Goal: Task Accomplishment & Management: Complete application form

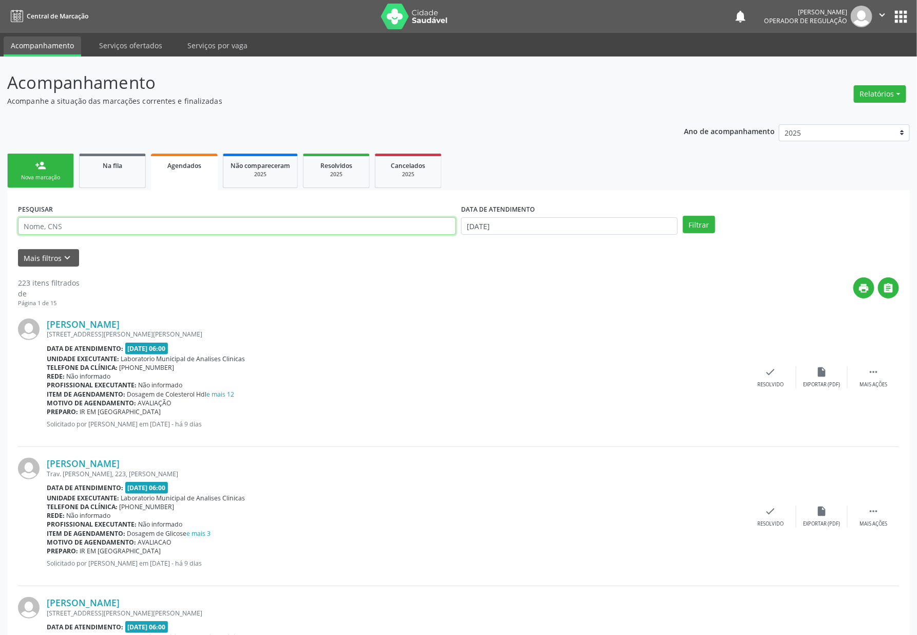
click at [49, 219] on input "text" at bounding box center [237, 225] width 438 height 17
paste input "706502356157696"
type input "706502356157696"
click at [683, 216] on button "Filtrar" at bounding box center [699, 224] width 32 height 17
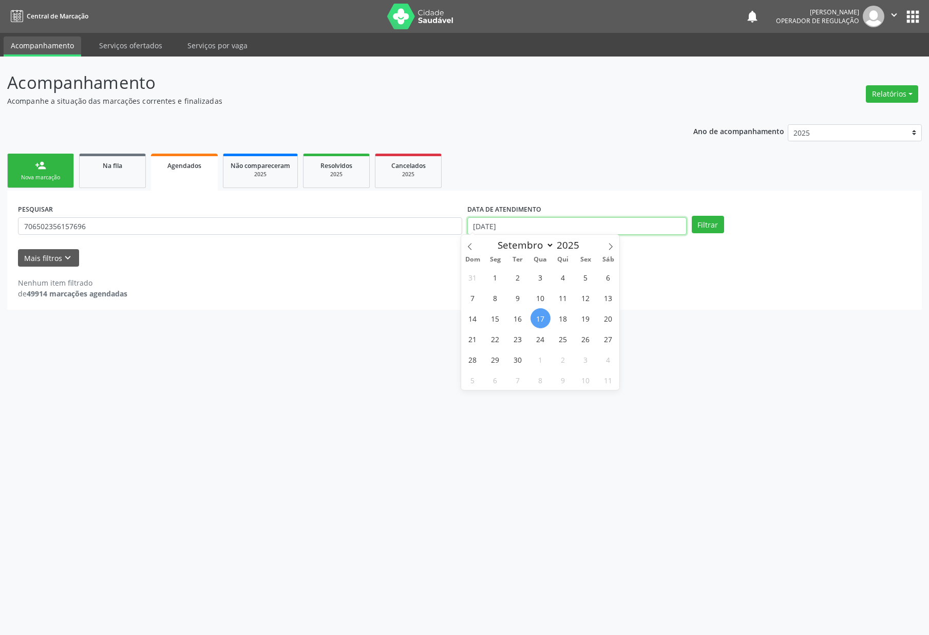
click at [588, 218] on input "[DATE]" at bounding box center [576, 225] width 219 height 17
click at [585, 298] on span "12" at bounding box center [586, 298] width 20 height 20
type input "[DATE]"
click at [701, 231] on button "Filtrar" at bounding box center [708, 224] width 32 height 17
click at [344, 163] on span "Resolvidos" at bounding box center [336, 165] width 32 height 9
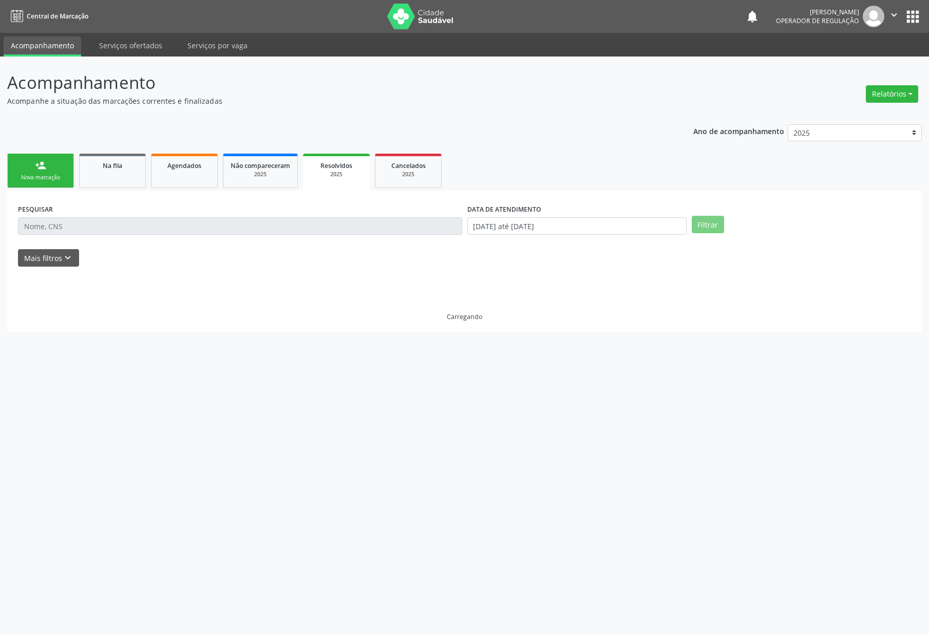
click at [120, 230] on input "text" at bounding box center [240, 225] width 444 height 17
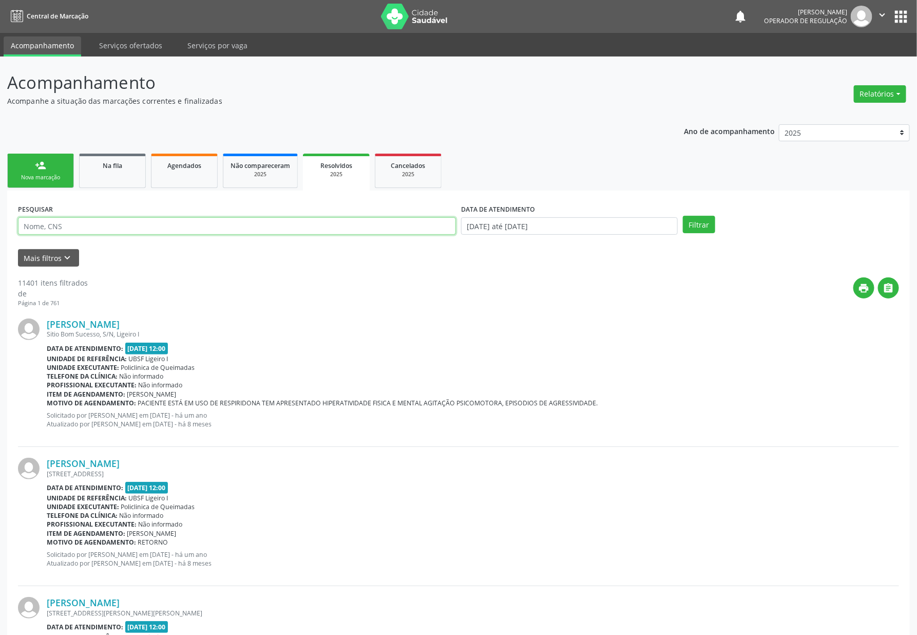
click at [120, 230] on input "text" at bounding box center [237, 225] width 438 height 17
paste input "706502356157696"
type input "706502356157696"
click at [683, 216] on button "Filtrar" at bounding box center [699, 224] width 32 height 17
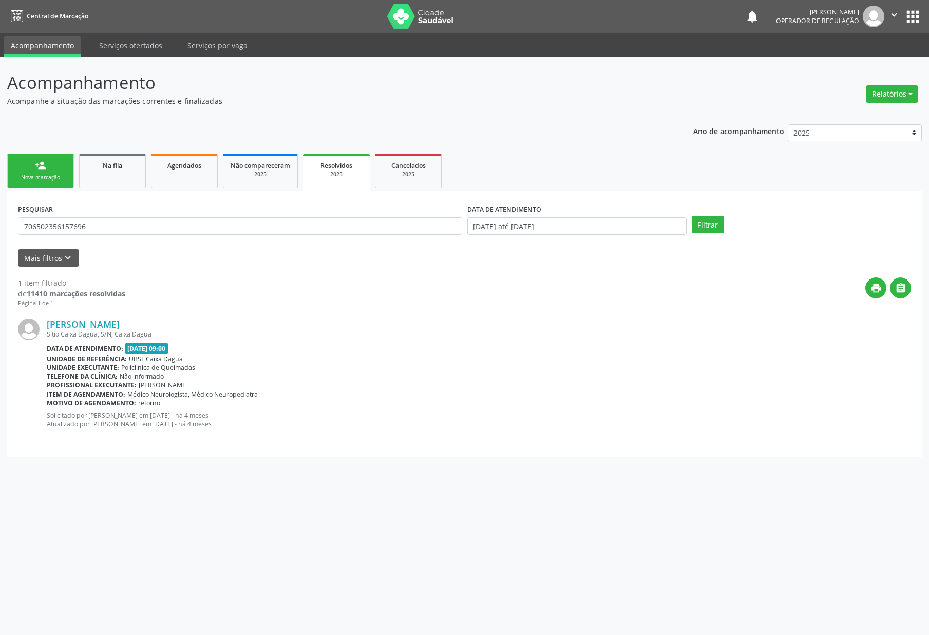
drag, startPoint x: 123, startPoint y: 345, endPoint x: 147, endPoint y: 350, distance: 24.1
click at [147, 350] on div "Data de atendimento: 12/05/2025 - 09:00" at bounding box center [479, 348] width 864 height 12
click at [145, 350] on span "12/05/2025 - 09:00" at bounding box center [146, 348] width 43 height 12
click at [28, 179] on div "Nova marcação" at bounding box center [40, 178] width 51 height 8
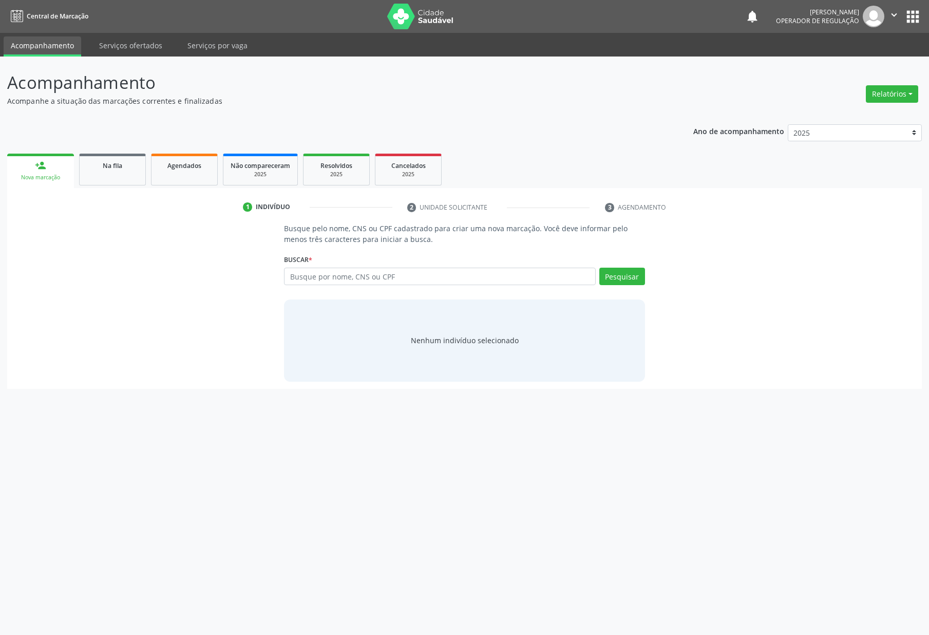
click at [19, 159] on link "person_add Nova marcação" at bounding box center [40, 171] width 67 height 34
click at [469, 276] on input "text" at bounding box center [439, 275] width 311 height 17
click at [136, 171] on link "Na fila" at bounding box center [112, 170] width 67 height 32
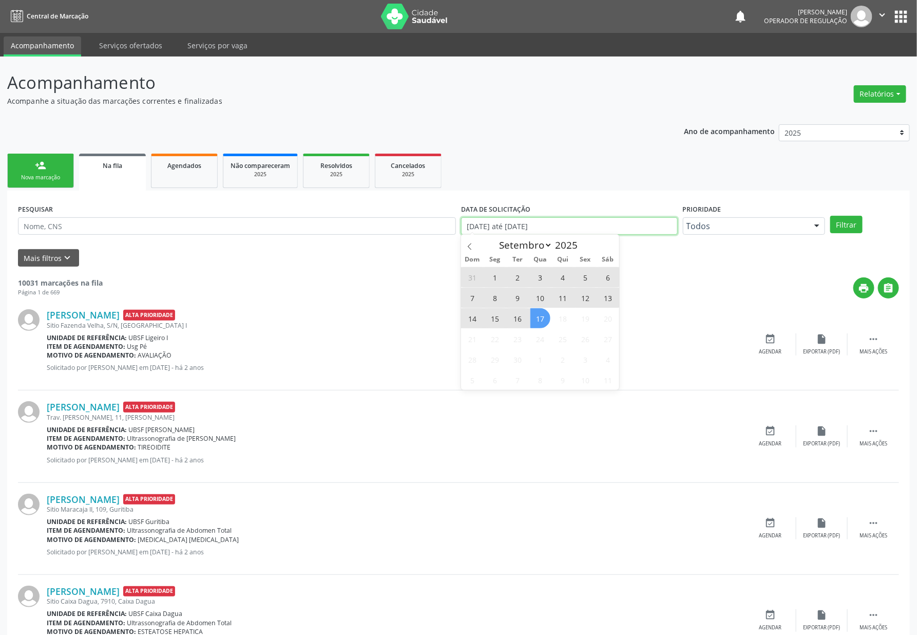
click at [487, 225] on input "[DATE] até [DATE]" at bounding box center [569, 225] width 217 height 17
click at [536, 313] on span "17" at bounding box center [540, 318] width 20 height 20
type input "17/09/2025"
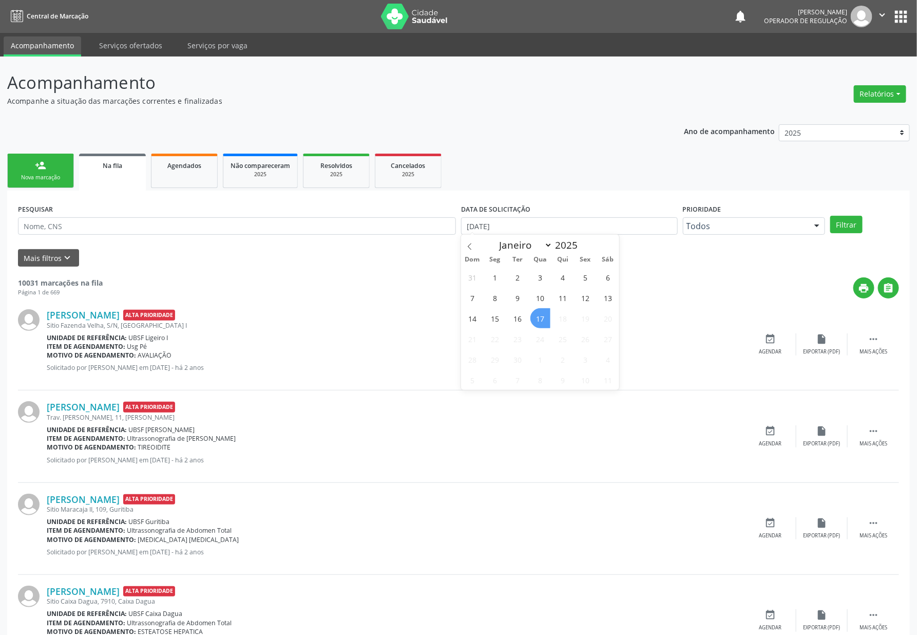
click at [536, 313] on span "17" at bounding box center [540, 318] width 20 height 20
click at [62, 259] on icon "keyboard_arrow_down" at bounding box center [67, 257] width 11 height 11
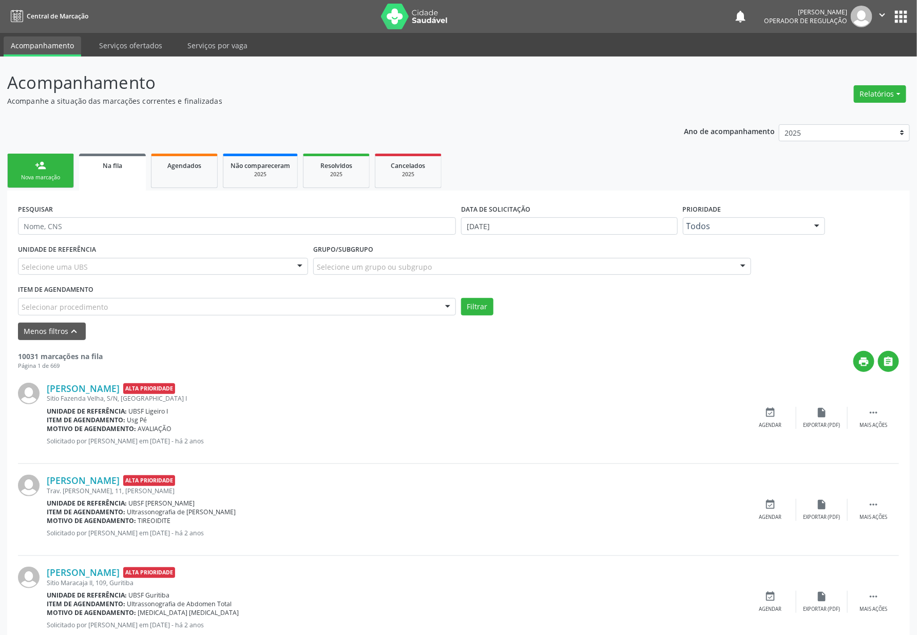
click at [77, 291] on label "Item de agendamento" at bounding box center [55, 290] width 75 height 16
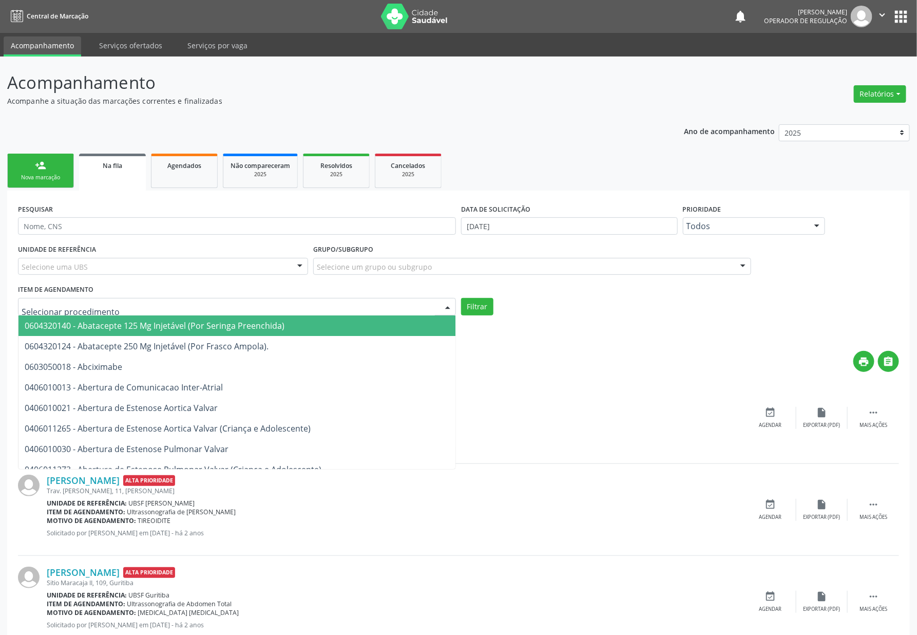
paste input "ENDOCRINOLOGISTA"
type input "ENDOCRINOLOGISTA"
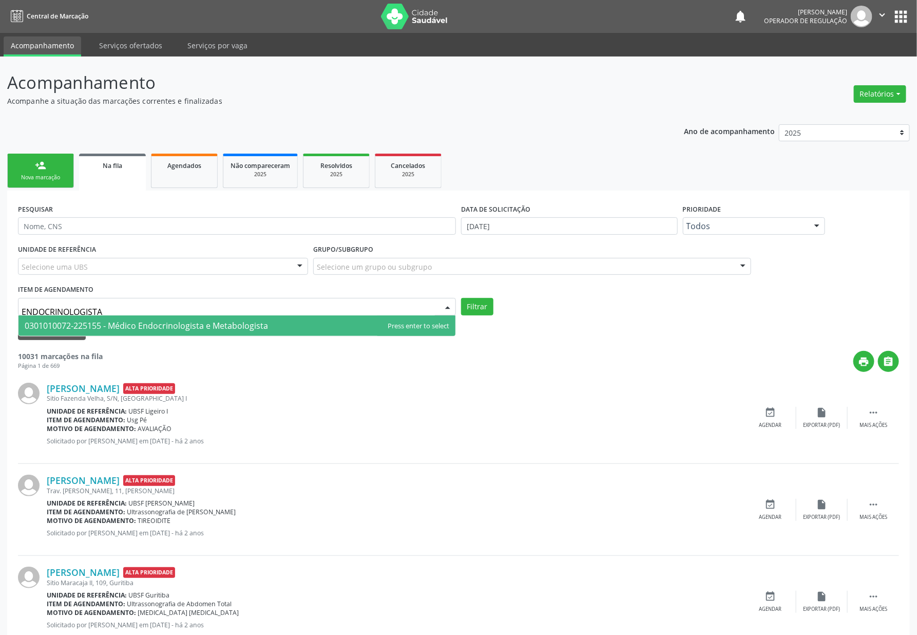
click at [118, 320] on span "0301010072-225155 - Médico Endocrinologista e Metabologista" at bounding box center [146, 325] width 243 height 11
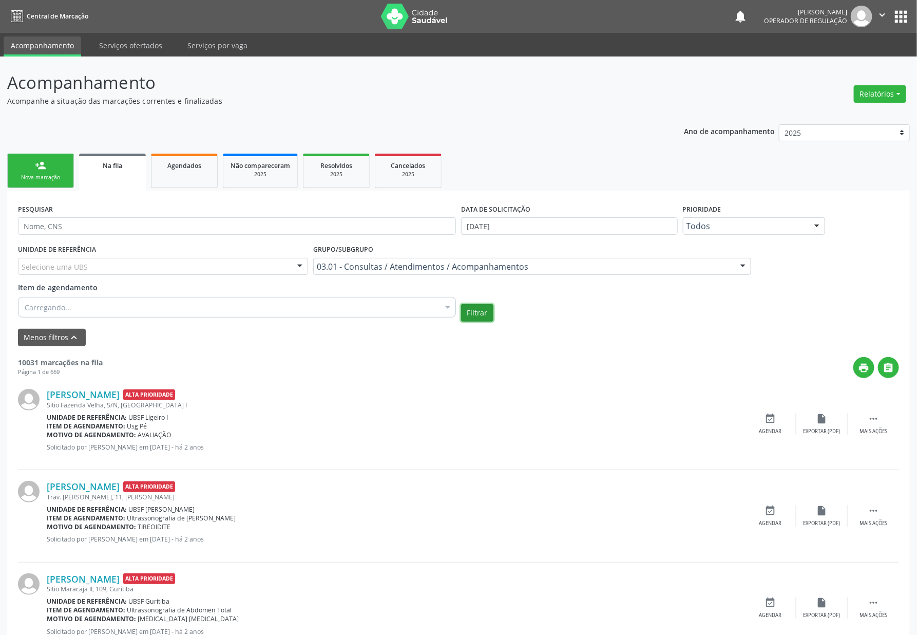
click at [484, 313] on button "Filtrar" at bounding box center [477, 312] width 32 height 17
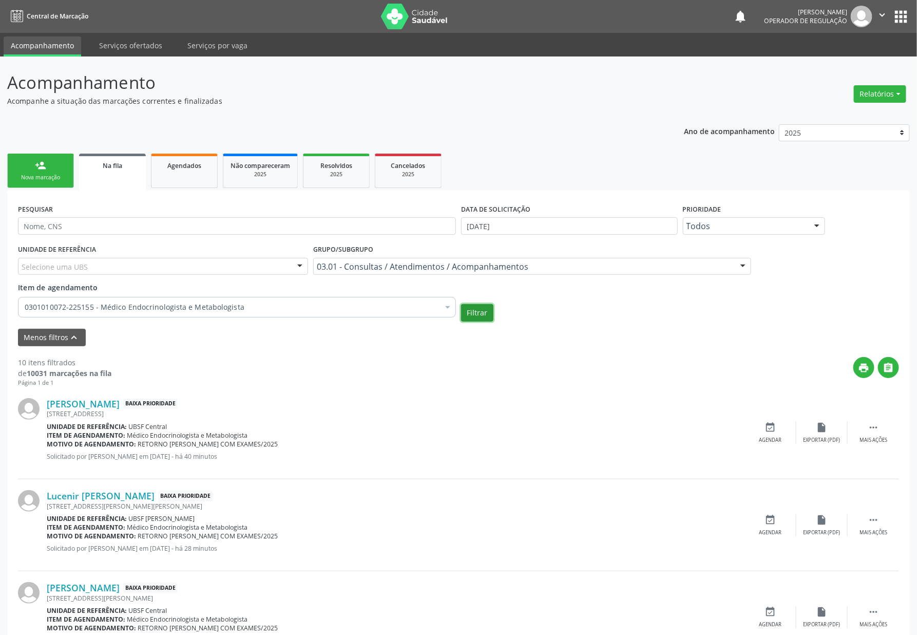
click at [481, 313] on button "Filtrar" at bounding box center [477, 312] width 32 height 17
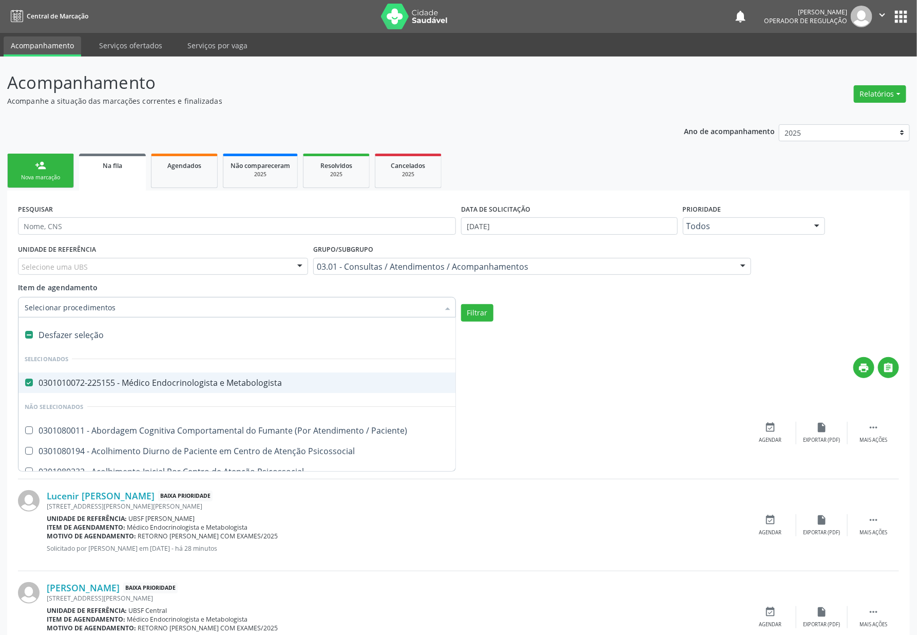
click at [106, 340] on div "Desfazer seleção" at bounding box center [567, 334] width 1099 height 21
checkbox Metabologista "false"
click at [466, 310] on button "Filtrar" at bounding box center [477, 312] width 32 height 17
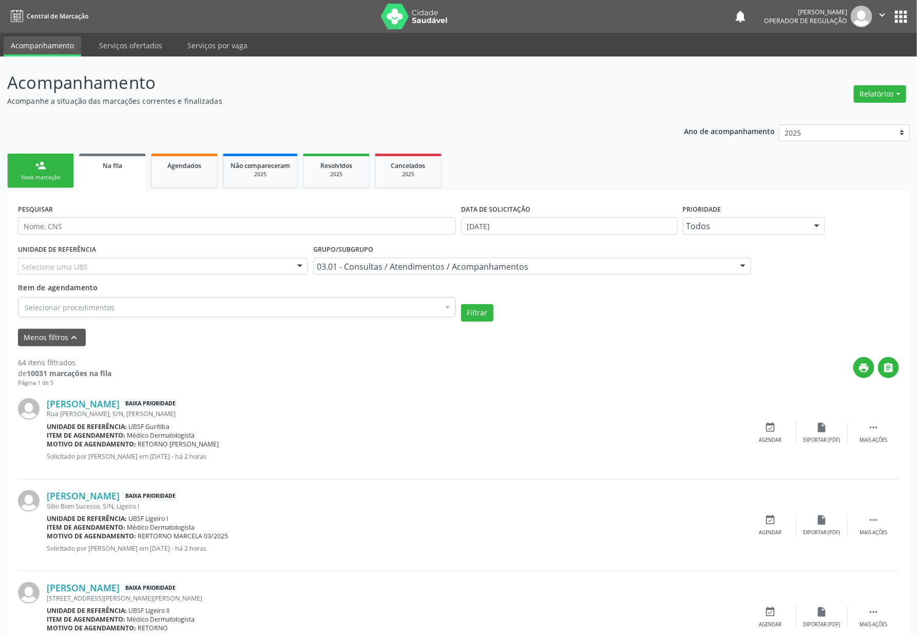
click at [51, 168] on link "person_add Nova marcação" at bounding box center [40, 171] width 67 height 34
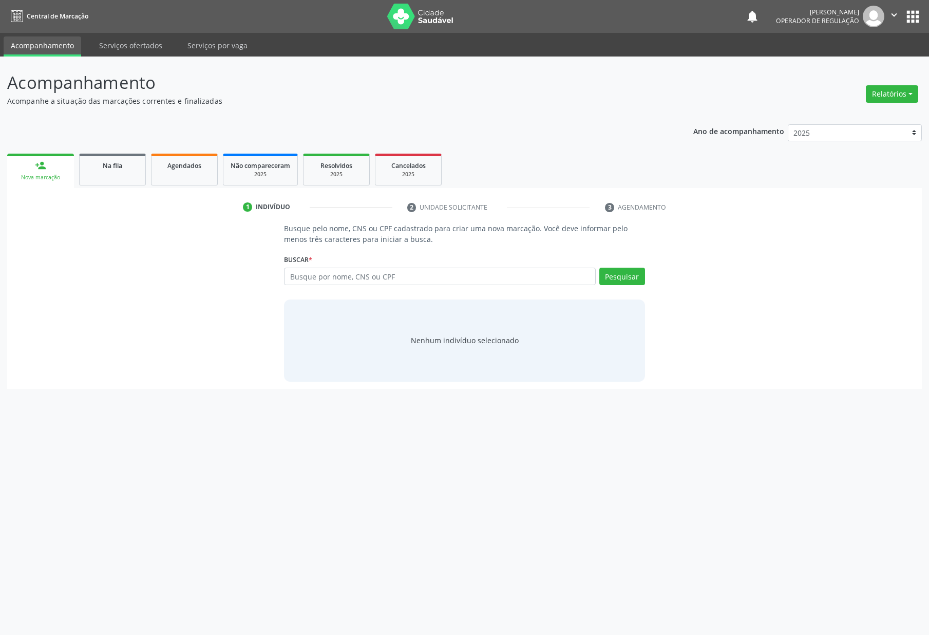
click at [318, 266] on div "Buscar * Busque por nome, CNS ou CPF Nenhum resultado encontrado para: " " Digi…" at bounding box center [464, 272] width 360 height 40
click at [327, 279] on input "text" at bounding box center [439, 275] width 311 height 17
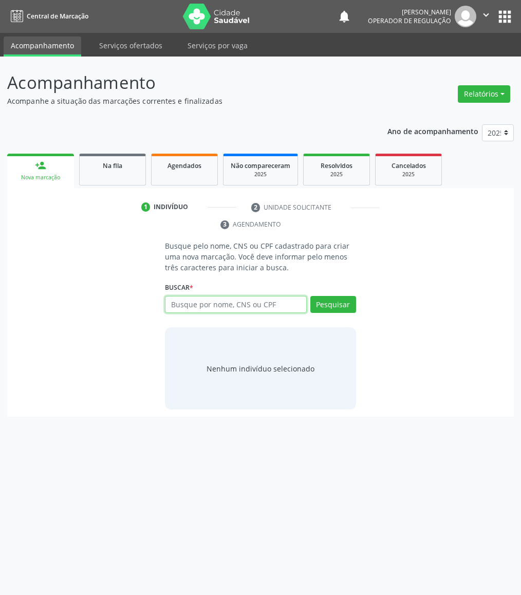
click at [242, 301] on input "text" at bounding box center [235, 304] width 141 height 17
click at [218, 310] on input "text" at bounding box center [235, 304] width 141 height 17
type input "709205286047536"
click at [168, 310] on input "709205286047536" at bounding box center [168, 309] width 0 height 21
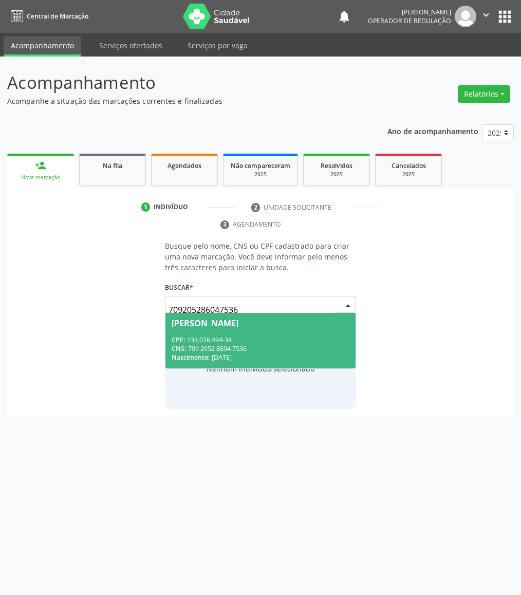
click at [267, 347] on div "CNS: 709 2052 8604 7536" at bounding box center [259, 348] width 177 height 9
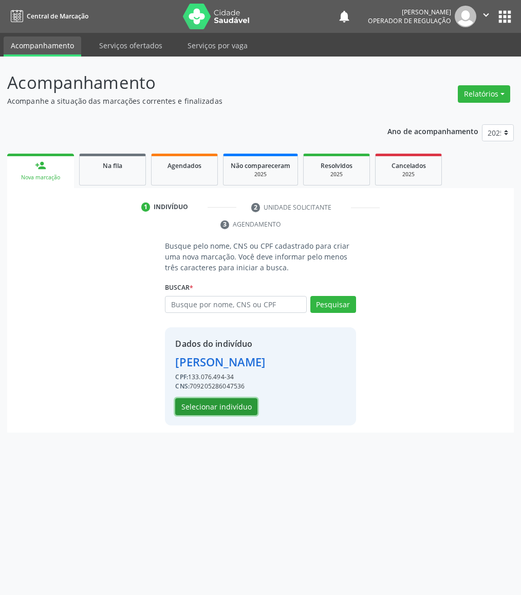
drag, startPoint x: 225, startPoint y: 412, endPoint x: 6, endPoint y: 384, distance: 220.5
click at [224, 412] on button "Selecionar indivíduo" at bounding box center [216, 406] width 82 height 17
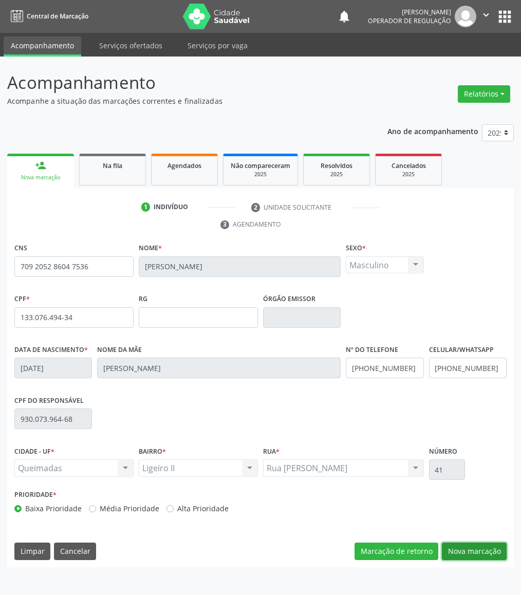
drag, startPoint x: 481, startPoint y: 551, endPoint x: 39, endPoint y: 405, distance: 465.2
click at [477, 551] on button "Nova marcação" at bounding box center [474, 550] width 65 height 17
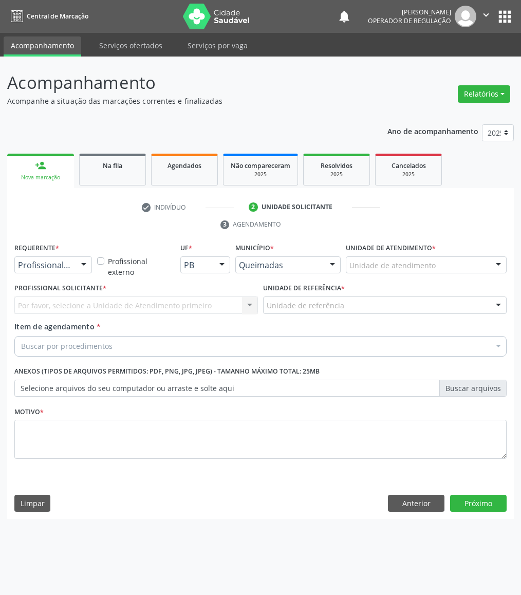
drag, startPoint x: 74, startPoint y: 262, endPoint x: 70, endPoint y: 267, distance: 6.2
click at [73, 264] on div "Profissional de Saúde" at bounding box center [53, 264] width 78 height 17
click at [65, 302] on span "Paciente" at bounding box center [65, 304] width 100 height 21
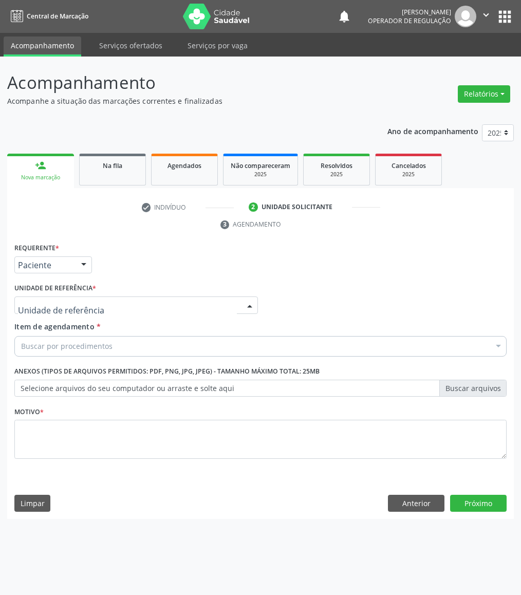
click at [93, 303] on div at bounding box center [135, 304] width 243 height 17
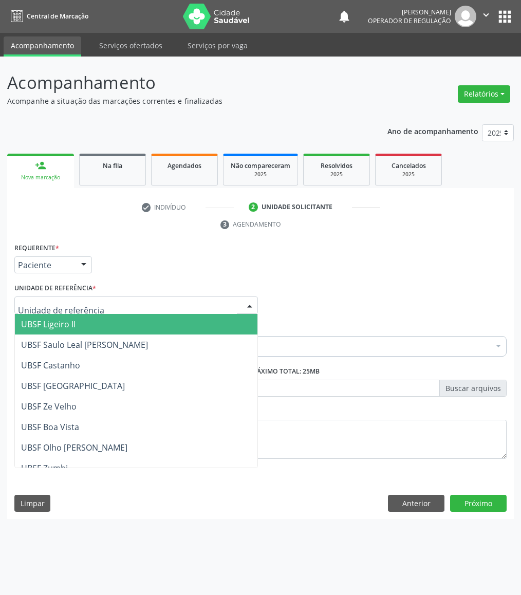
click at [98, 320] on span "UBSF Ligeiro II" at bounding box center [136, 324] width 242 height 21
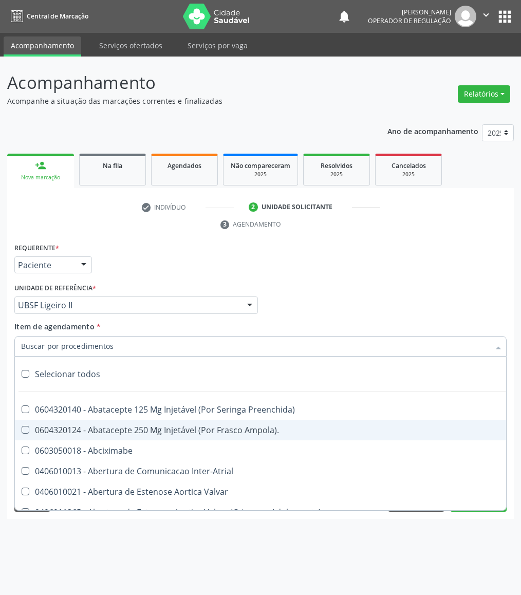
drag, startPoint x: 444, startPoint y: 290, endPoint x: 179, endPoint y: 444, distance: 306.2
click at [434, 292] on div "Profissional Solicitante Por favor, selecione a Unidade de Atendimento primeiro…" at bounding box center [260, 300] width 497 height 40
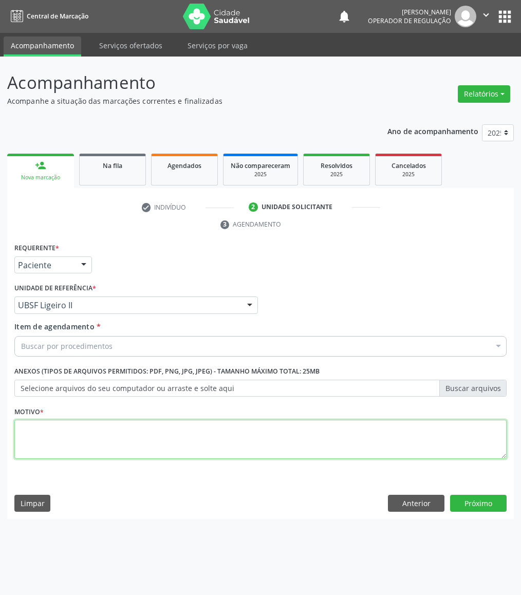
click at [119, 454] on textarea at bounding box center [260, 438] width 492 height 39
paste textarea "RETORNO EMILLE 04/2025"
type textarea "RETORNO EMILLE 04/2025"
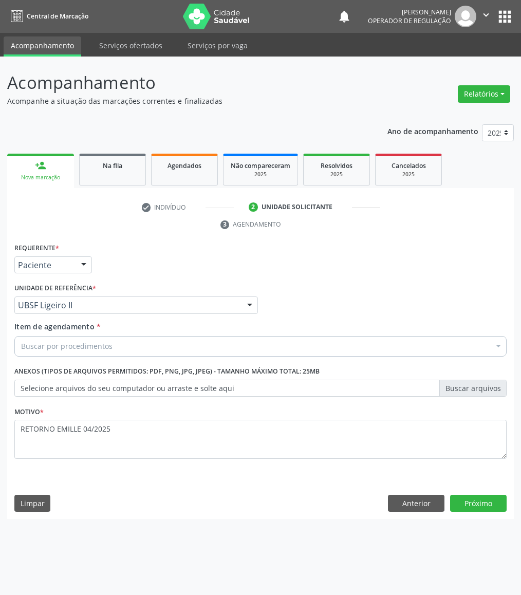
click at [142, 349] on div "Buscar por procedimentos" at bounding box center [260, 346] width 492 height 21
paste input "ENDOCRINOLOGISTA"
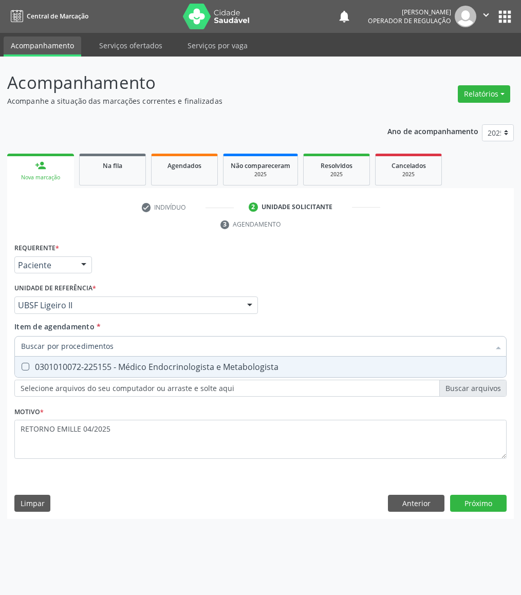
type input "ENDOCRINOLOGISTA"
click at [48, 367] on div "0301010072-225155 - Médico Endocrinologista e Metabologista" at bounding box center [260, 366] width 479 height 8
checkbox Metabologista "true"
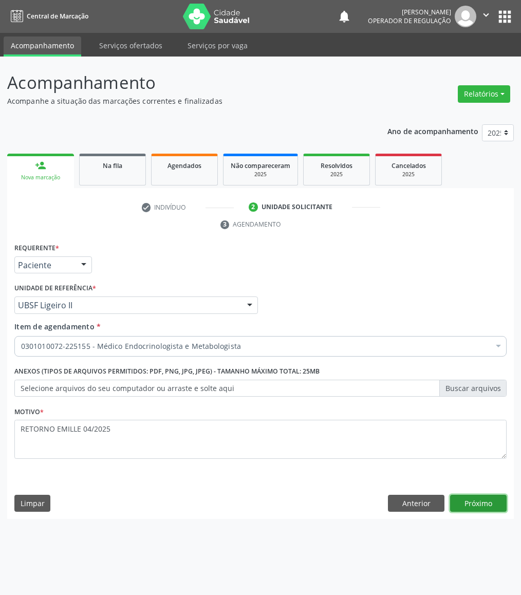
click at [493, 506] on button "Próximo" at bounding box center [478, 502] width 56 height 17
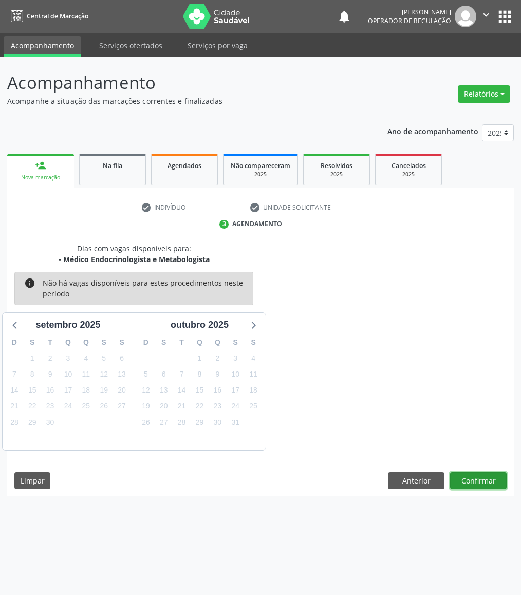
click at [488, 476] on button "Confirmar" at bounding box center [478, 480] width 56 height 17
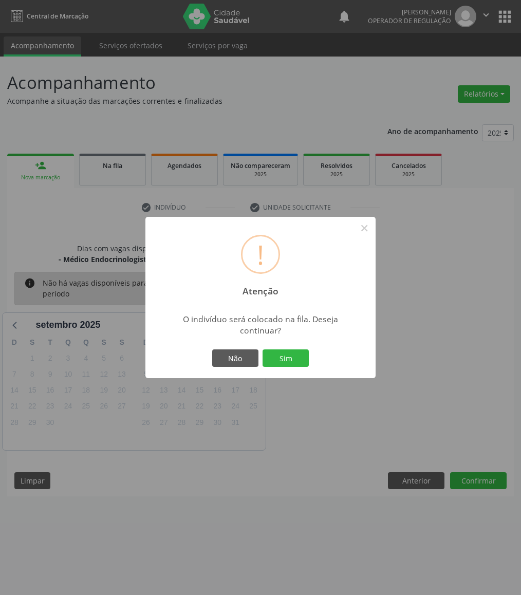
click at [262, 349] on button "Sim" at bounding box center [285, 357] width 46 height 17
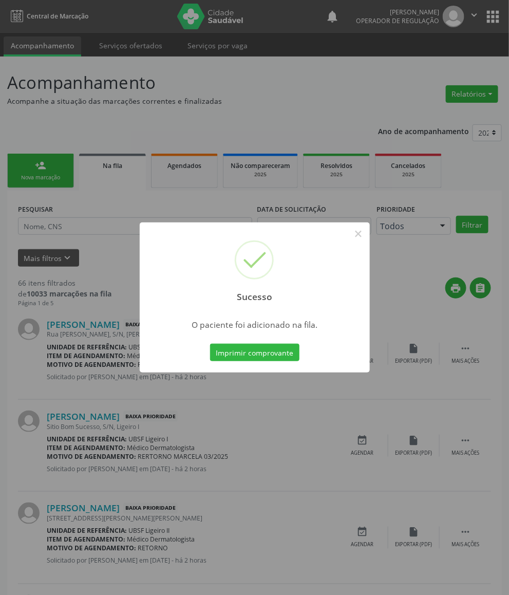
click at [88, 365] on div "Sucesso × O paciente foi adicionado na fila. Imprimir comprovante Cancel" at bounding box center [254, 297] width 509 height 595
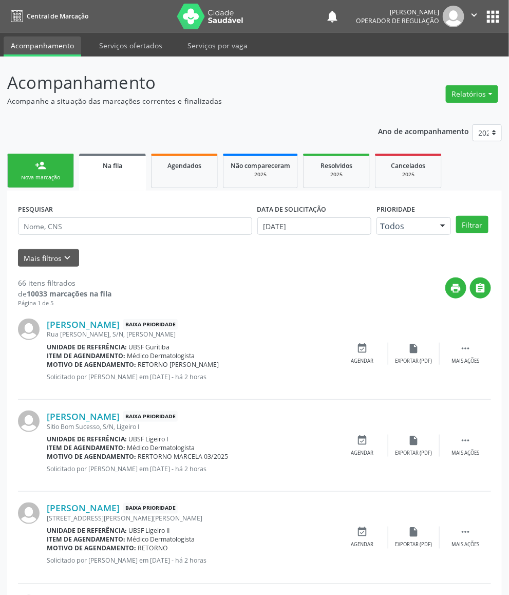
click at [29, 165] on link "person_add Nova marcação" at bounding box center [40, 171] width 67 height 34
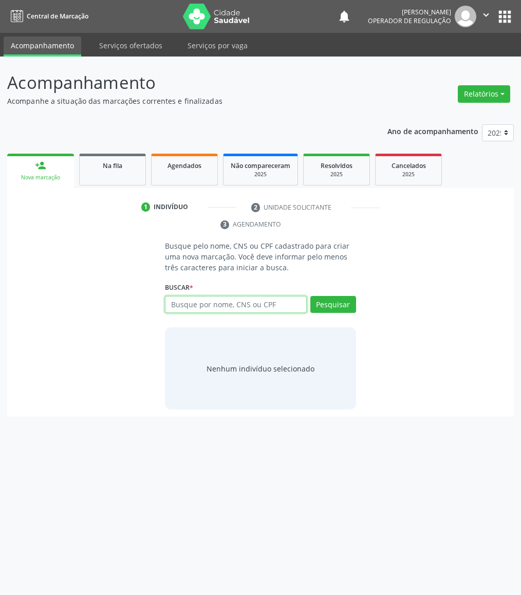
click at [283, 308] on input "text" at bounding box center [235, 304] width 141 height 17
type input "708209167092541"
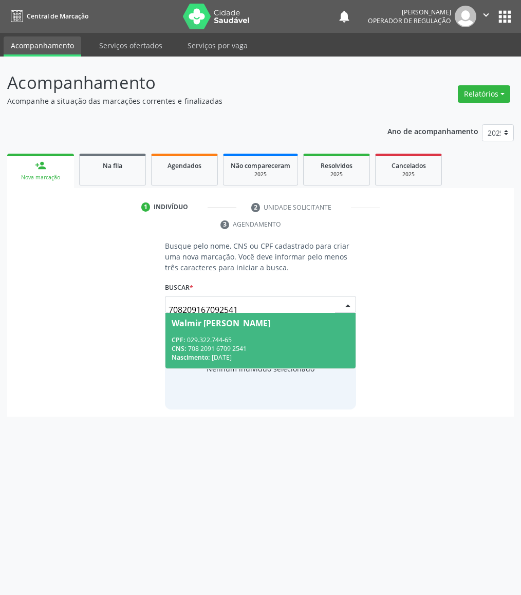
click at [276, 330] on span "Walmir Pedro da Silva CPF: 029.322.744-65 CNS: 708 2091 6709 2541 Nascimento: 1…" at bounding box center [259, 340] width 189 height 55
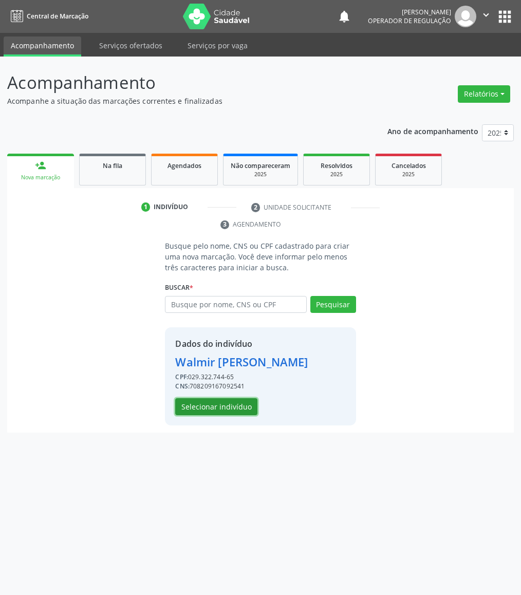
click at [237, 404] on button "Selecionar indivíduo" at bounding box center [216, 406] width 82 height 17
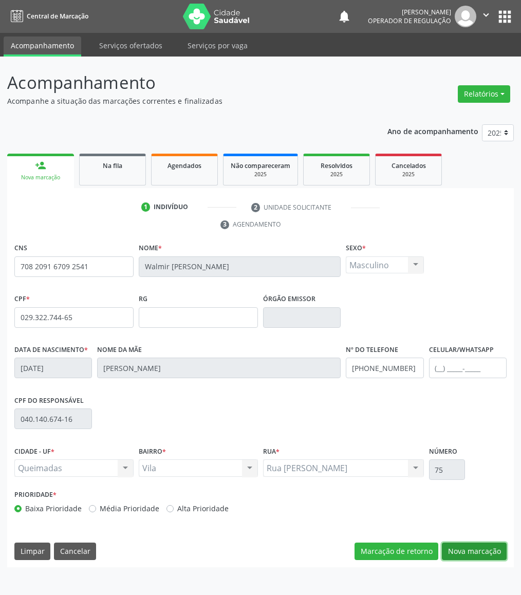
click at [473, 557] on button "Nova marcação" at bounding box center [474, 550] width 65 height 17
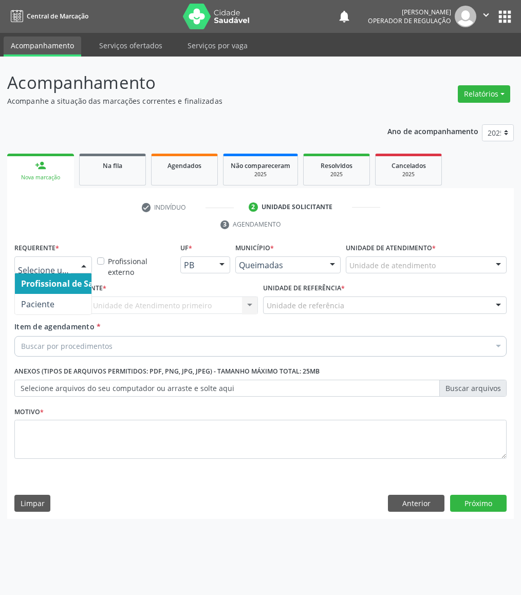
drag, startPoint x: 62, startPoint y: 263, endPoint x: 49, endPoint y: 292, distance: 30.8
click at [49, 293] on span "Profissional de Saúde" at bounding box center [65, 283] width 100 height 21
drag, startPoint x: 56, startPoint y: 267, endPoint x: 52, endPoint y: 293, distance: 25.9
click at [52, 296] on span "Paciente" at bounding box center [65, 304] width 100 height 21
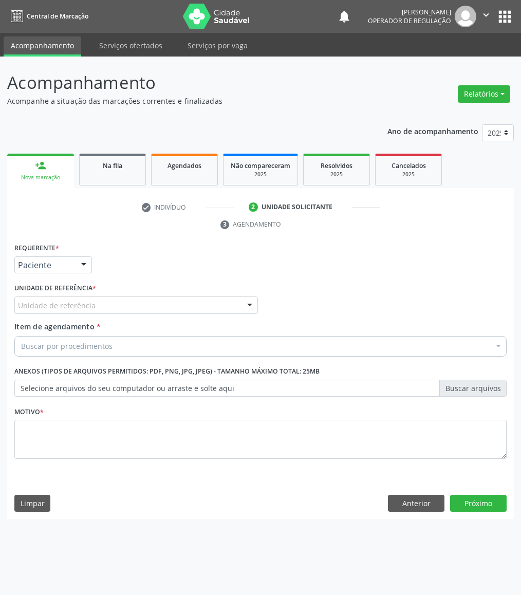
drag, startPoint x: 88, startPoint y: 319, endPoint x: 86, endPoint y: 314, distance: 5.5
click at [87, 317] on div "Unidade de referência * Unidade de referência UBSF Ligeiro II UBSF Saulo Leal E…" at bounding box center [136, 300] width 248 height 40
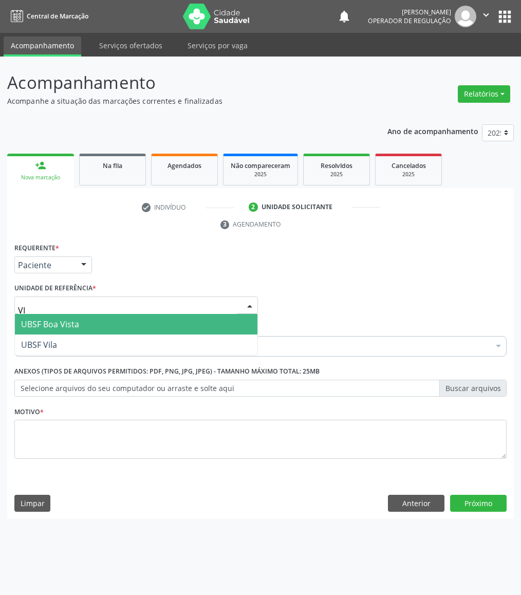
type input "VIL"
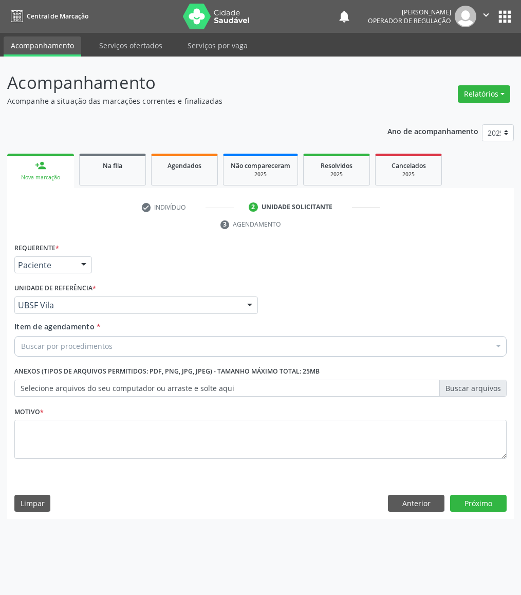
drag, startPoint x: 248, startPoint y: 364, endPoint x: 245, endPoint y: 359, distance: 5.6
click at [245, 359] on div "Requerente * Paciente Profissional de Saúde Paciente Nenhum resultado encontrad…" at bounding box center [260, 356] width 492 height 233
click at [245, 343] on div "Buscar por procedimentos" at bounding box center [260, 346] width 492 height 21
paste input "ENDOCRINOLOGISTA"
type input "ENDOCRINOLOGISTA"
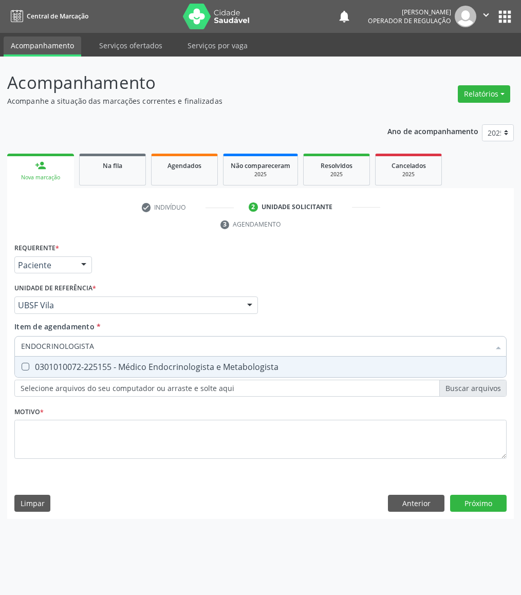
click at [189, 368] on div "0301010072-225155 - Médico Endocrinologista e Metabologista" at bounding box center [260, 366] width 479 height 8
checkbox Metabologista "true"
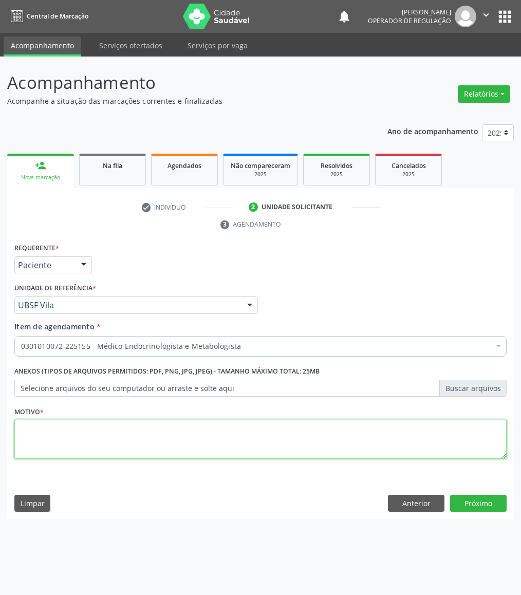
click at [148, 431] on textarea at bounding box center [260, 438] width 492 height 39
paste textarea "RETORNO EMILLE 05/2025"
type textarea "RETORNO EMILLE 05/2025"
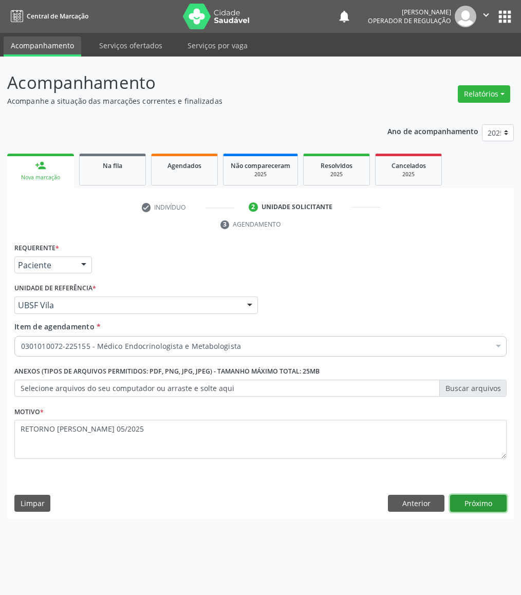
click at [455, 502] on button "Próximo" at bounding box center [478, 502] width 56 height 17
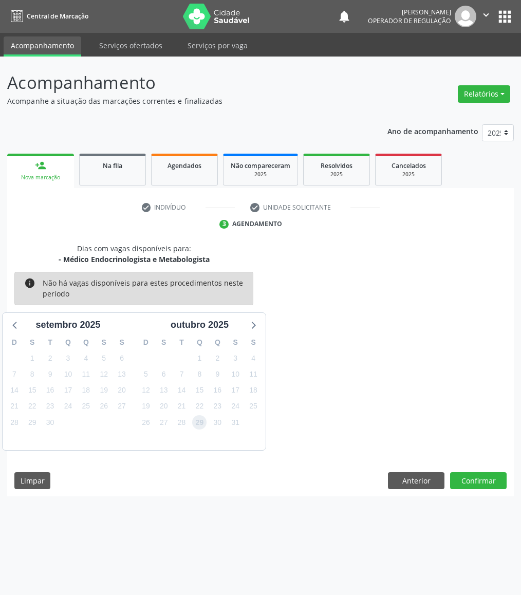
drag, startPoint x: 201, startPoint y: 416, endPoint x: 511, endPoint y: 480, distance: 317.1
click at [213, 418] on div "D S T Q Q S S 28 29 30 1 2 3 4 5 6 7 8 9 10 11 12 13 14 15 16 17 18 19 20 21 22…" at bounding box center [199, 391] width 131 height 118
click at [488, 482] on button "Confirmar" at bounding box center [478, 480] width 56 height 17
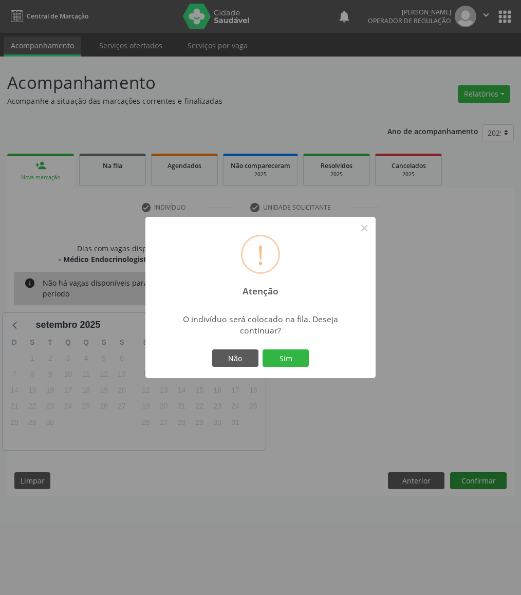
click at [262, 349] on button "Sim" at bounding box center [285, 357] width 46 height 17
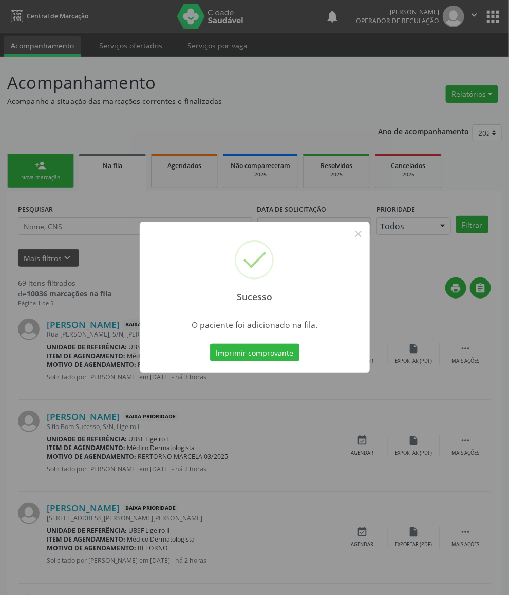
click at [94, 351] on div "Sucesso × O paciente foi adicionado na fila. Imprimir comprovante Cancel" at bounding box center [254, 297] width 509 height 595
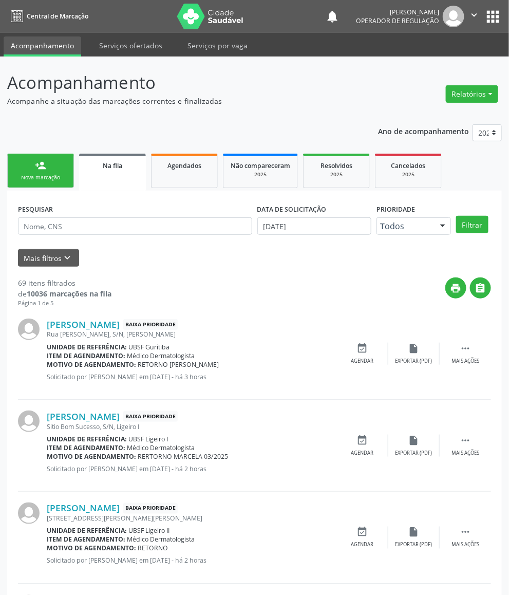
drag, startPoint x: 50, startPoint y: 167, endPoint x: 501, endPoint y: 168, distance: 450.8
click at [50, 167] on link "person_add Nova marcação" at bounding box center [40, 171] width 67 height 34
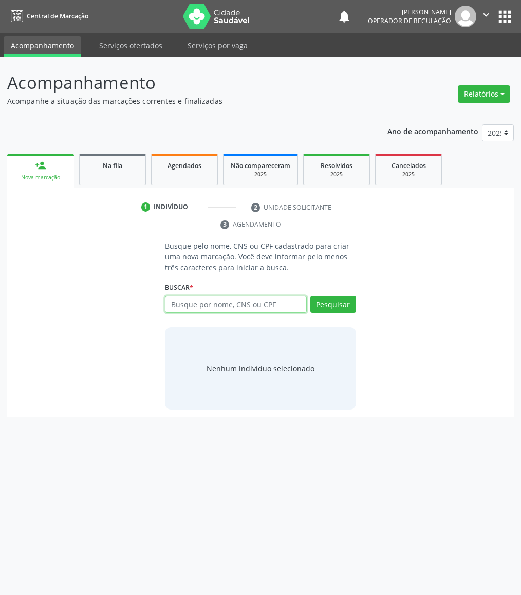
click at [278, 305] on input "text" at bounding box center [235, 304] width 141 height 17
type input "709102255633830"
drag, startPoint x: 228, startPoint y: 300, endPoint x: 227, endPoint y: 309, distance: 8.3
click at [168, 301] on input "709102255633830" at bounding box center [168, 309] width 0 height 21
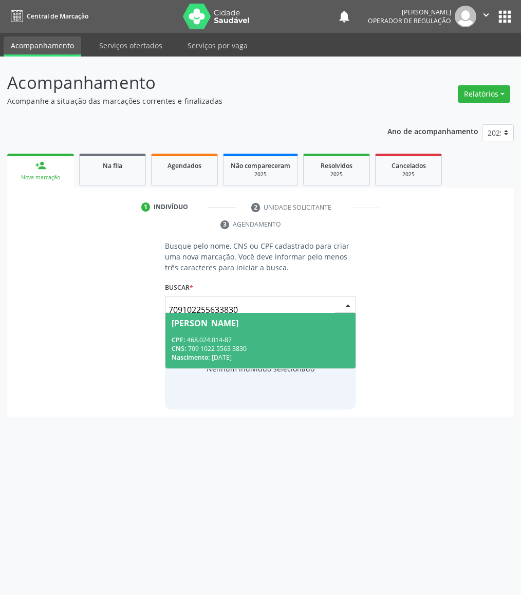
click at [228, 347] on div "CNS: 709 1022 5563 3830" at bounding box center [259, 348] width 177 height 9
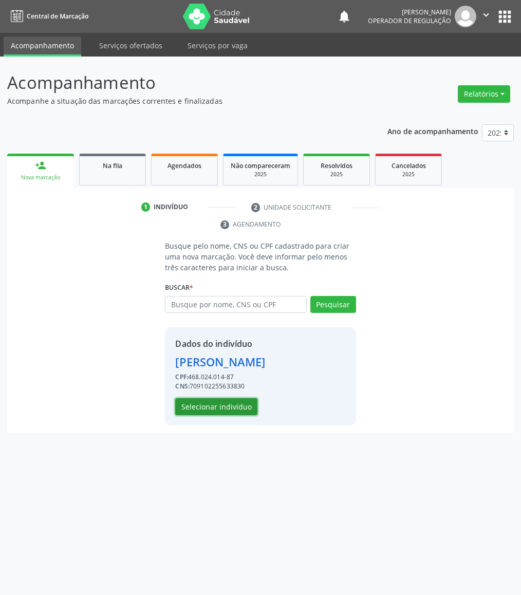
drag, startPoint x: 202, startPoint y: 412, endPoint x: 2, endPoint y: 450, distance: 204.4
click at [202, 412] on button "Selecionar indivíduo" at bounding box center [216, 406] width 82 height 17
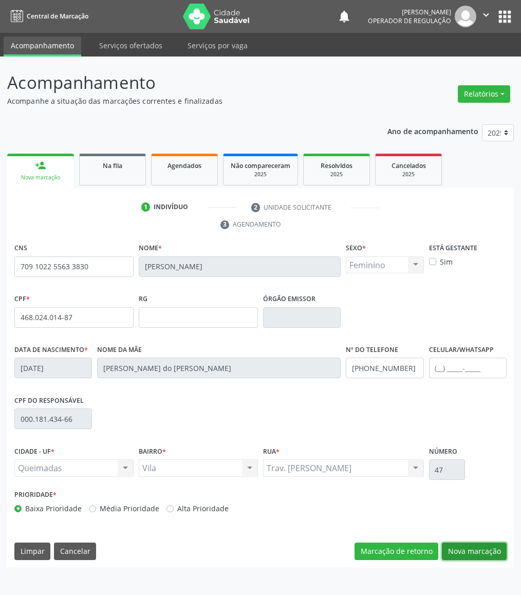
drag, startPoint x: 462, startPoint y: 555, endPoint x: 173, endPoint y: 476, distance: 299.5
click at [461, 555] on button "Nova marcação" at bounding box center [474, 550] width 65 height 17
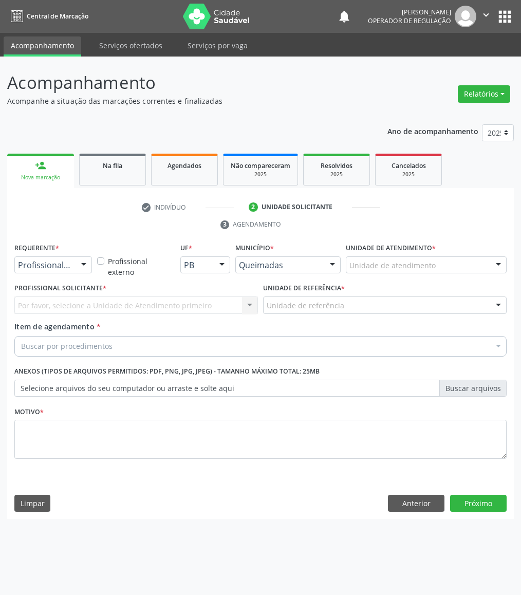
click at [66, 273] on div "Profissional de Saúde Profissional de Saúde Paciente Nenhum resultado encontrad…" at bounding box center [53, 264] width 78 height 17
click at [65, 302] on span "Paciente" at bounding box center [65, 304] width 100 height 21
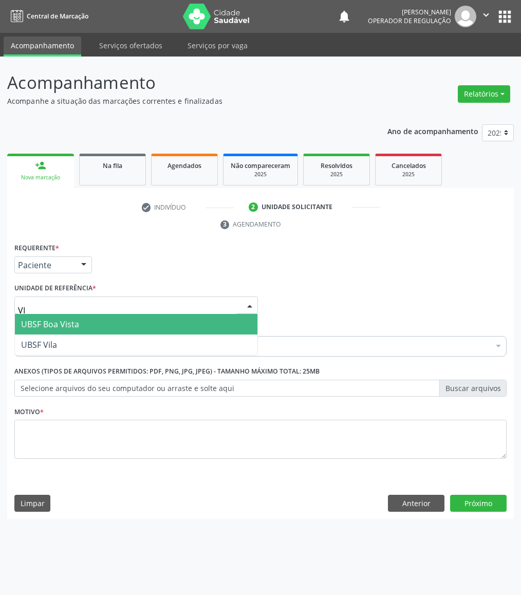
type input "VIL"
click at [63, 330] on span "UBSF Vila" at bounding box center [136, 324] width 242 height 21
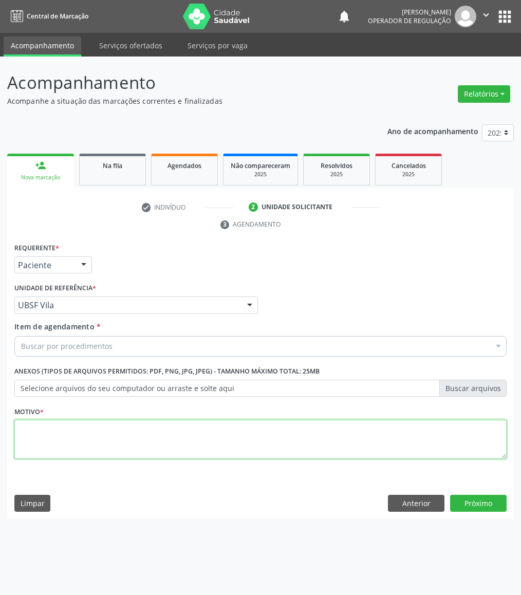
click at [116, 448] on textarea at bounding box center [260, 438] width 492 height 39
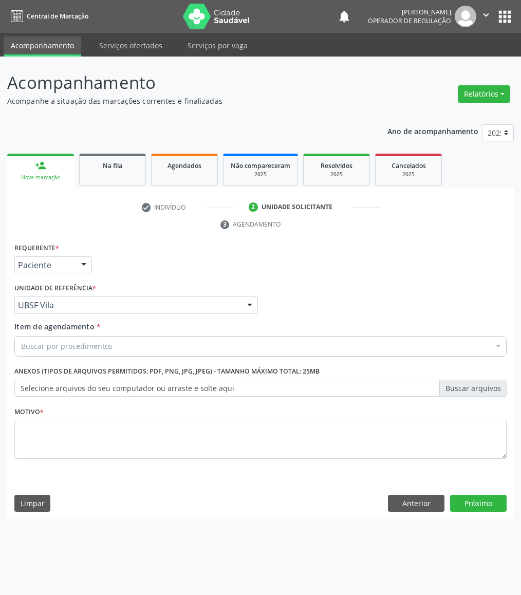
click at [124, 355] on div "Buscar por procedimentos" at bounding box center [260, 346] width 492 height 21
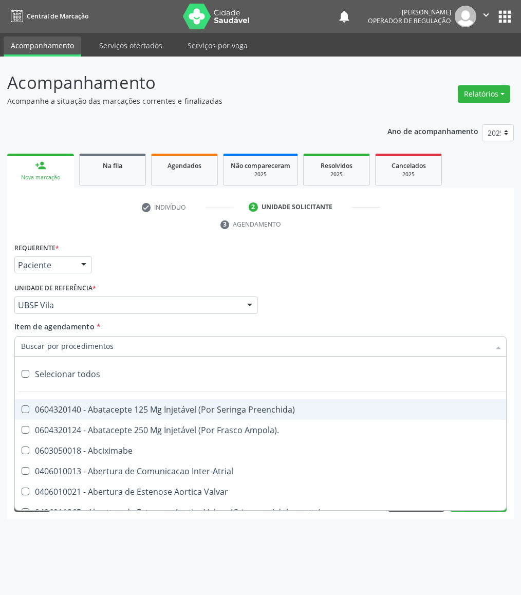
paste input "ENDOCRINOLOGISTA"
type input "ENDOCRINOLOGISTA"
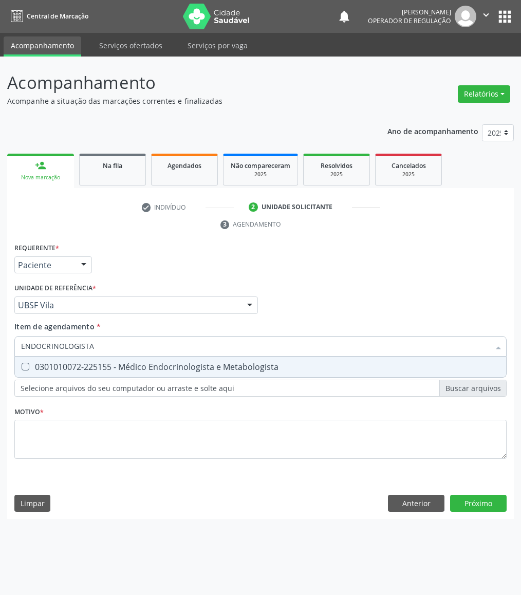
click at [128, 368] on div "0301010072-225155 - Médico Endocrinologista e Metabologista" at bounding box center [260, 366] width 479 height 8
checkbox Metabologista "true"
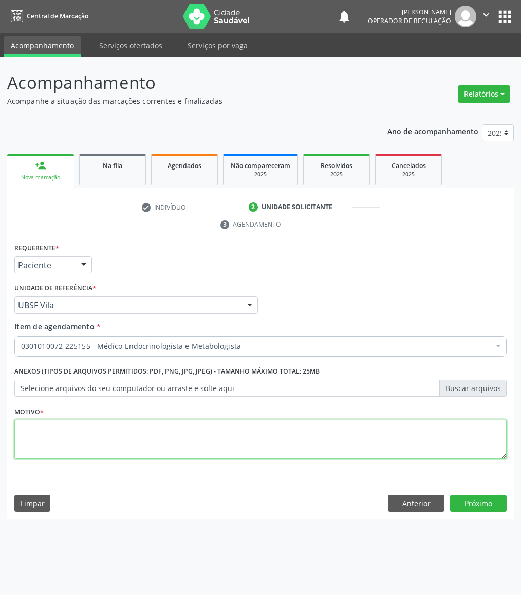
click at [165, 441] on textarea at bounding box center [260, 438] width 492 height 39
paste textarea "RETORNO EMILLE 07/2025"
click at [88, 427] on textarea "RETORNO EMILLE 07/2025" at bounding box center [260, 438] width 492 height 39
type textarea "RETORNO EMILLE 08/2025"
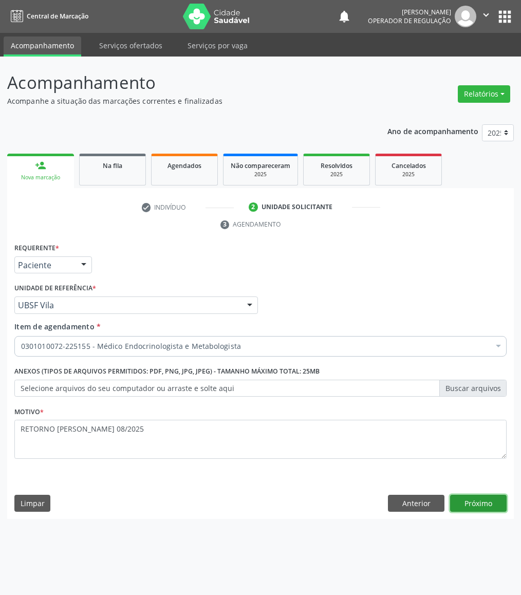
click at [480, 494] on button "Próximo" at bounding box center [478, 502] width 56 height 17
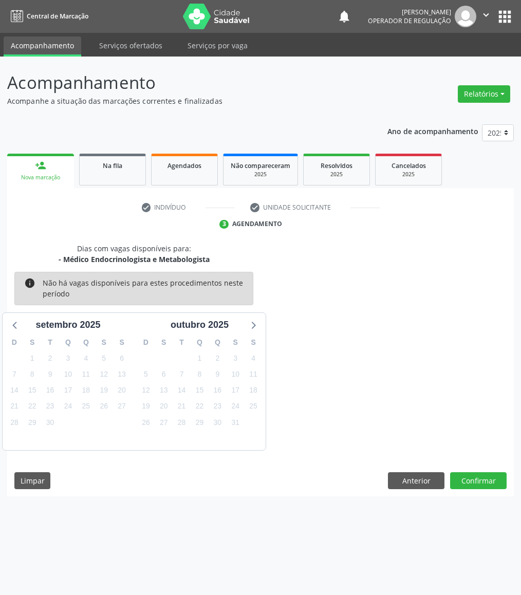
click at [472, 471] on div "Dias com vagas disponíveis para: - Médico Endocrinologista e Metabologista info…" at bounding box center [260, 370] width 506 height 254
click at [480, 479] on button "Confirmar" at bounding box center [478, 480] width 56 height 17
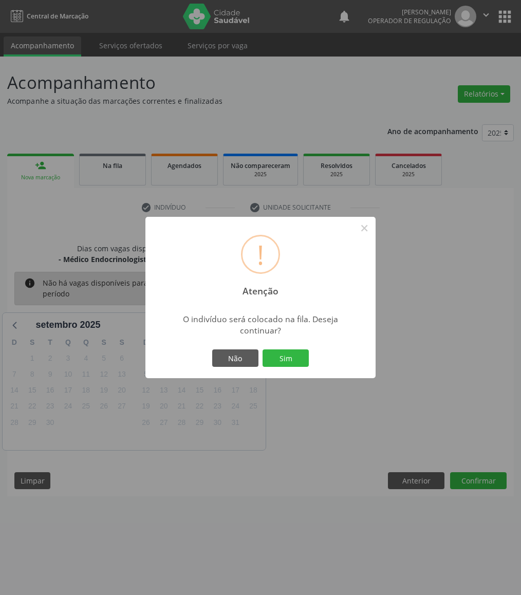
click at [253, 299] on div "! Atenção ×" at bounding box center [260, 261] width 230 height 88
click at [282, 359] on button "Sim" at bounding box center [285, 357] width 46 height 17
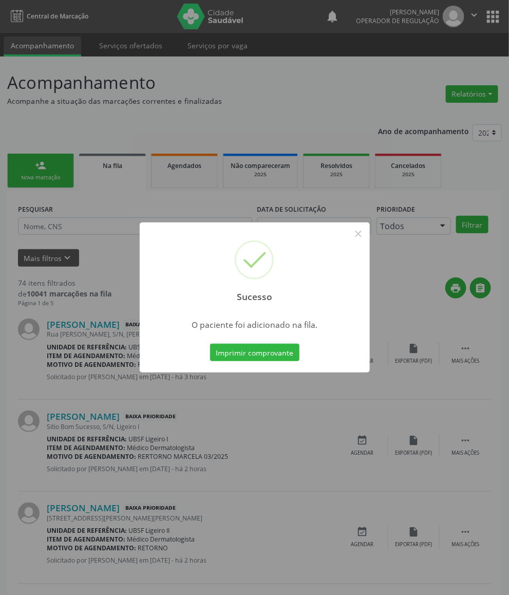
click at [148, 412] on div "Sucesso × O paciente foi adicionado na fila. Imprimir comprovante Cancel" at bounding box center [254, 297] width 509 height 595
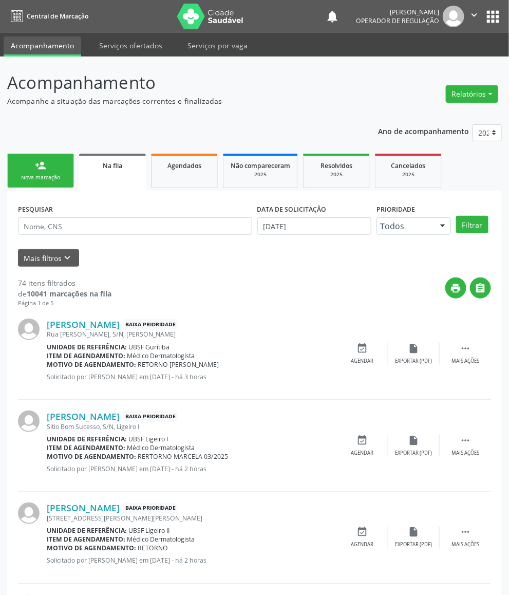
click at [54, 171] on link "person_add Nova marcação" at bounding box center [40, 171] width 67 height 34
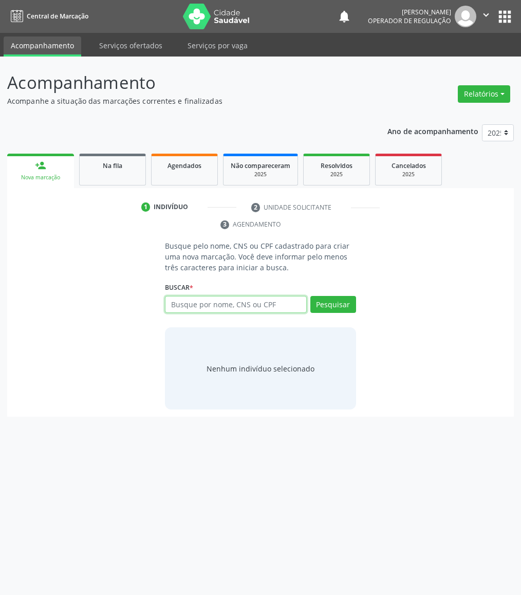
click at [200, 308] on input "text" at bounding box center [235, 304] width 141 height 17
type input "700102954208817"
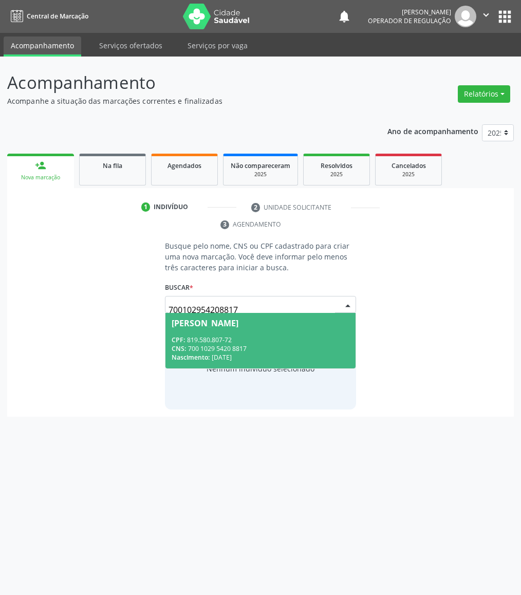
click at [290, 309] on input "700102954208817" at bounding box center [251, 309] width 166 height 21
drag, startPoint x: 240, startPoint y: 330, endPoint x: 198, endPoint y: 329, distance: 42.6
click at [238, 330] on span "Vicente dos Santos Teofilo CPF: 819.580.807-72 CNS: 700 1029 5420 8817 Nascimen…" at bounding box center [259, 340] width 189 height 55
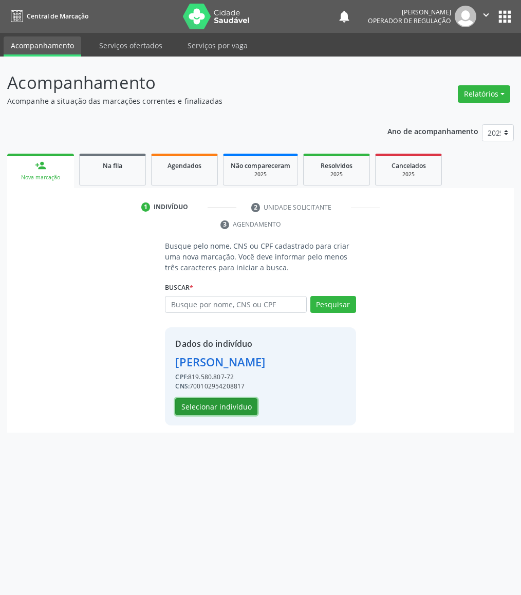
click at [228, 398] on button "Selecionar indivíduo" at bounding box center [216, 406] width 82 height 17
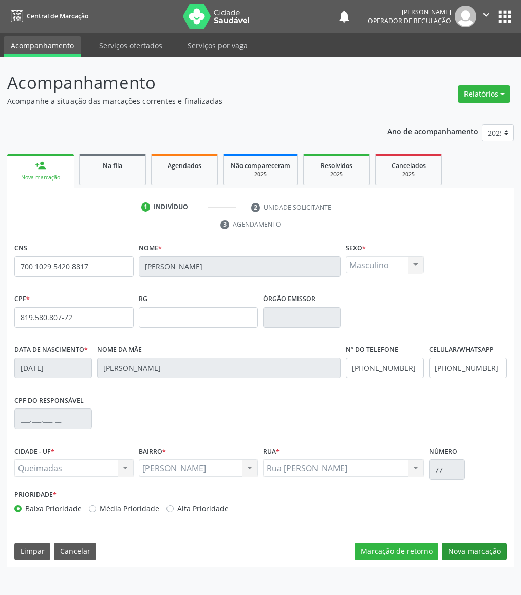
drag, startPoint x: 519, startPoint y: 548, endPoint x: 499, endPoint y: 553, distance: 20.7
click at [509, 553] on div "Acompanhamento Acompanhe a situação das marcações correntes e finalizadas Relat…" at bounding box center [260, 325] width 521 height 538
drag, startPoint x: 498, startPoint y: 553, endPoint x: 464, endPoint y: 550, distance: 34.0
click at [494, 553] on button "Nova marcação" at bounding box center [474, 550] width 65 height 17
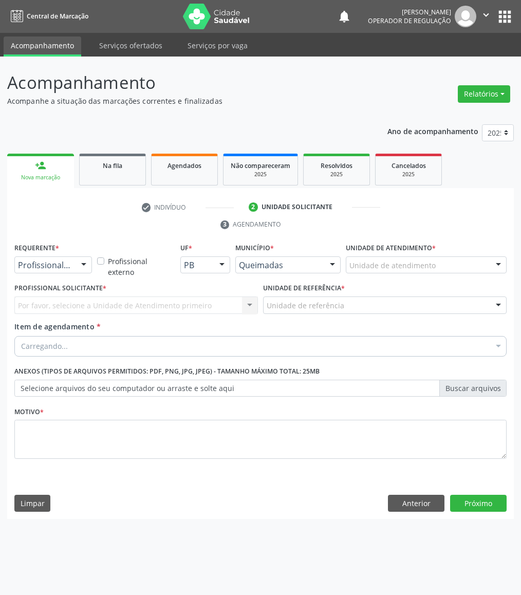
drag, startPoint x: 51, startPoint y: 257, endPoint x: 51, endPoint y: 271, distance: 13.9
click at [51, 258] on div "Profissional de Saúde" at bounding box center [53, 264] width 78 height 17
click at [51, 299] on span "Paciente" at bounding box center [37, 303] width 33 height 11
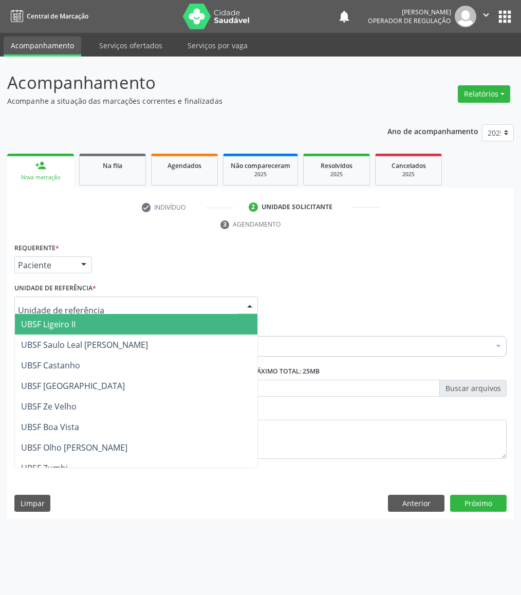
click at [59, 299] on div at bounding box center [135, 304] width 243 height 17
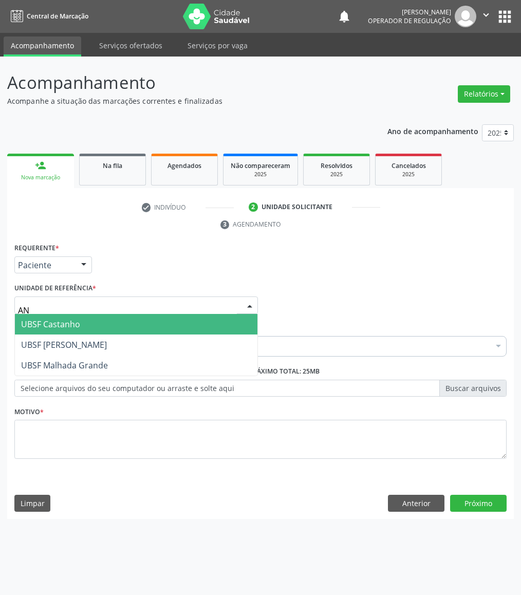
click at [60, 331] on span "UBSF Castanho" at bounding box center [136, 324] width 242 height 21
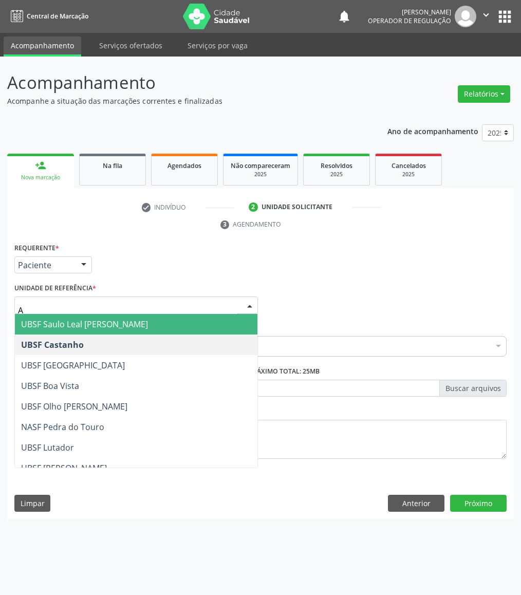
type input "AN"
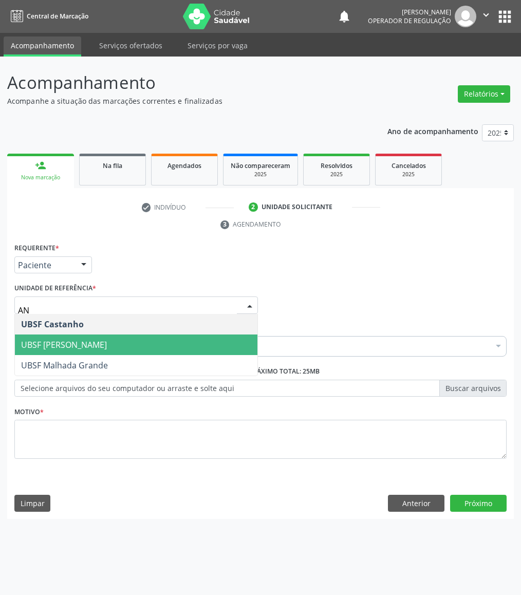
click at [68, 347] on span "UBSF [PERSON_NAME]" at bounding box center [64, 344] width 86 height 11
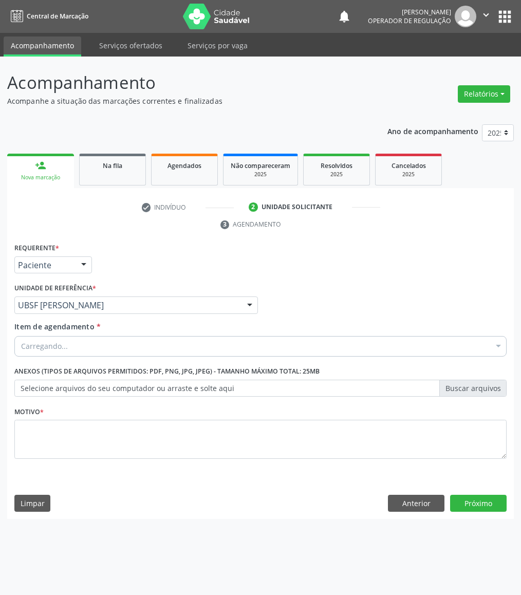
click at [162, 343] on div "Carregando..." at bounding box center [260, 346] width 492 height 21
paste input "ENDOCRINOLOGISTA"
type input "ENDOCRINOLOGISTA"
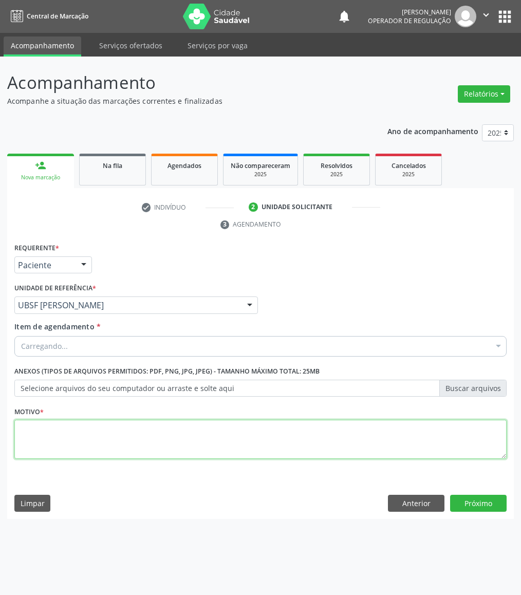
click at [250, 430] on textarea at bounding box center [260, 438] width 492 height 39
paste textarea "RETORNO EMILLE 09/2025"
type textarea "RETORNO EMILLE 09/2025"
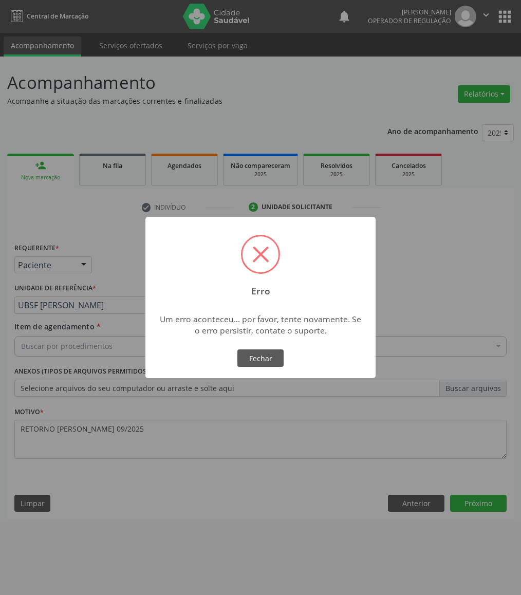
click at [11, 307] on div "× Erro Um erro aconteceu... por favor, tente novamente. Se o erro persistir, co…" at bounding box center [260, 297] width 521 height 595
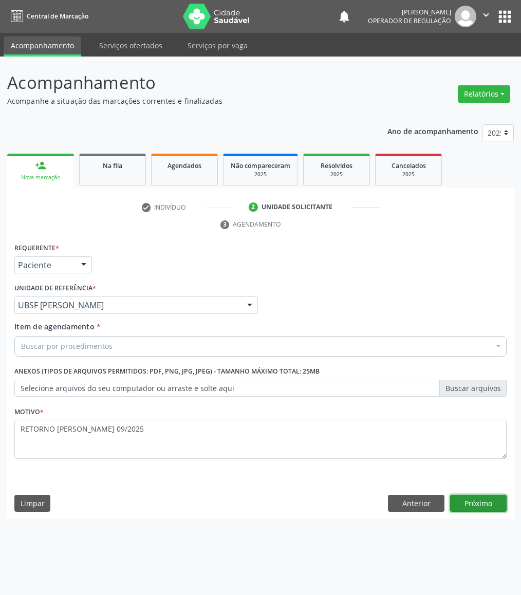
click at [475, 511] on button "Próximo" at bounding box center [478, 502] width 56 height 17
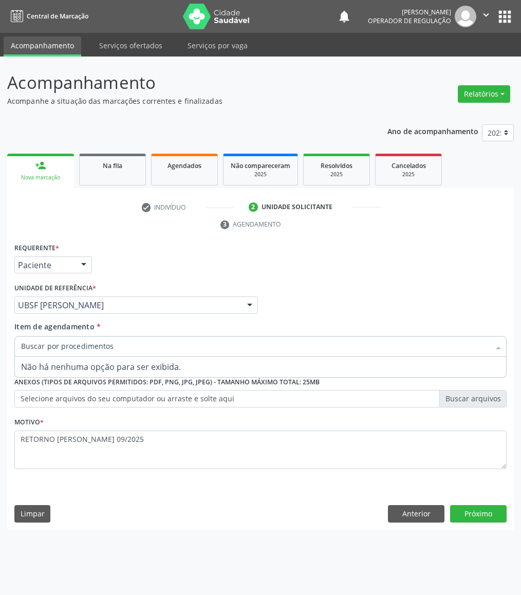
paste input "RETORNO EMILLE 09/2025"
click at [113, 347] on input "RETORNO EMILLE 09/2025" at bounding box center [255, 346] width 468 height 21
paste input "ENDOCRINOLOGISTA"
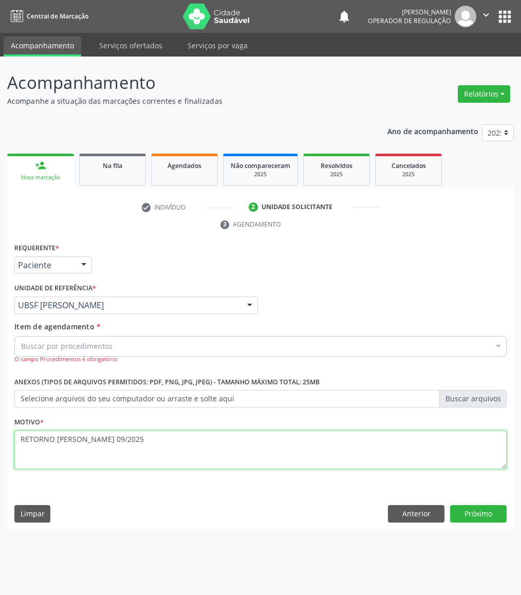
drag, startPoint x: 192, startPoint y: 461, endPoint x: 277, endPoint y: 486, distance: 89.2
click at [194, 462] on textarea "RETORNO EMILLE 09/2025" at bounding box center [260, 449] width 492 height 39
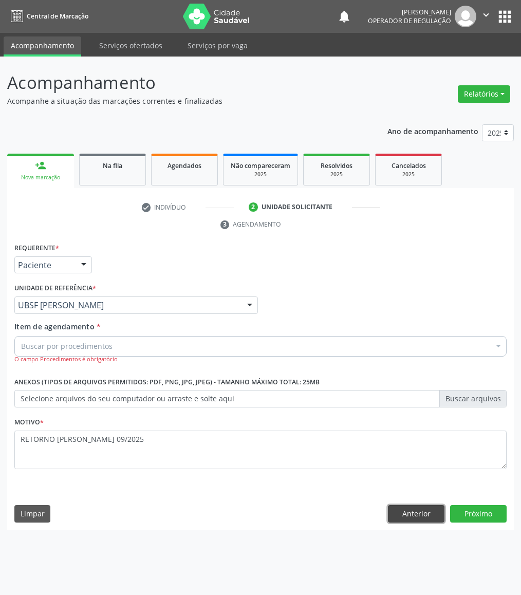
click at [400, 506] on button "Anterior" at bounding box center [416, 513] width 56 height 17
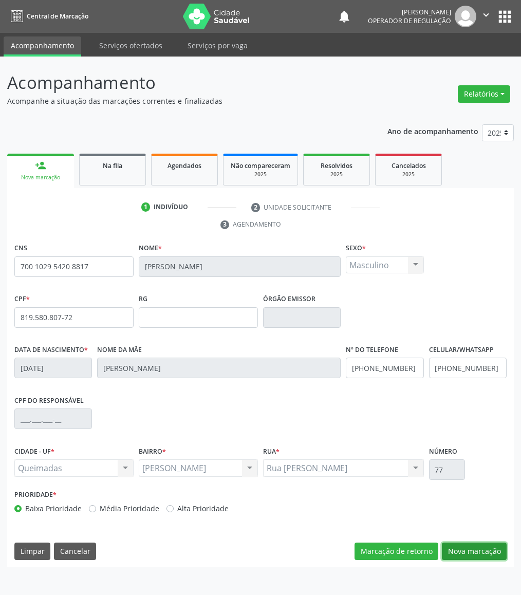
click at [470, 553] on button "Nova marcação" at bounding box center [474, 550] width 65 height 17
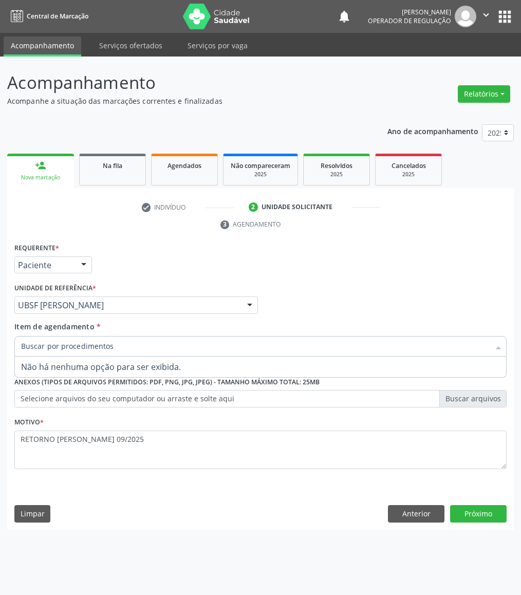
paste input "ENDOCRINOLOGISTA"
click at [69, 367] on span "Nenhum resultado encontrado para: " ENDOCRINOLOGISTA "" at bounding box center [260, 366] width 491 height 21
type input "E"
drag, startPoint x: 273, startPoint y: 333, endPoint x: 253, endPoint y: 334, distance: 20.1
click at [273, 333] on div "Item de agendamento * Selecionar todos Nenhum resultado encontrado para: " " Nã…" at bounding box center [260, 342] width 492 height 43
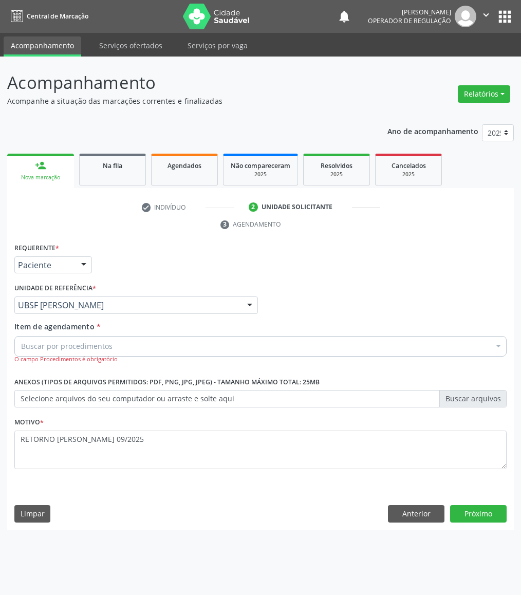
click at [143, 299] on div "UBSF [PERSON_NAME]" at bounding box center [135, 304] width 243 height 17
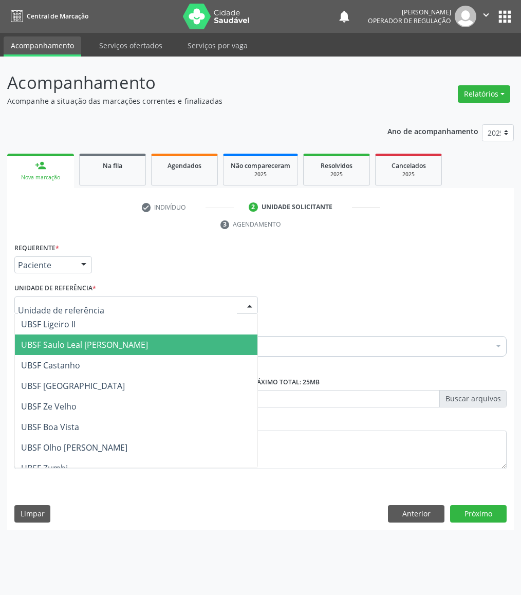
click at [108, 345] on span "UBSF Saulo Leal [PERSON_NAME]" at bounding box center [84, 344] width 127 height 11
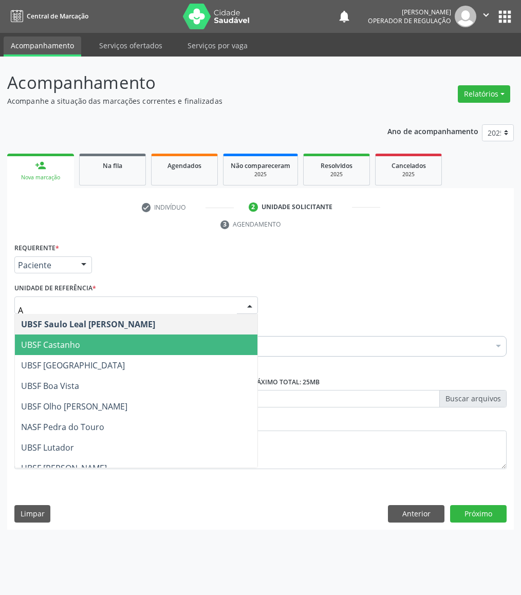
type input "AN"
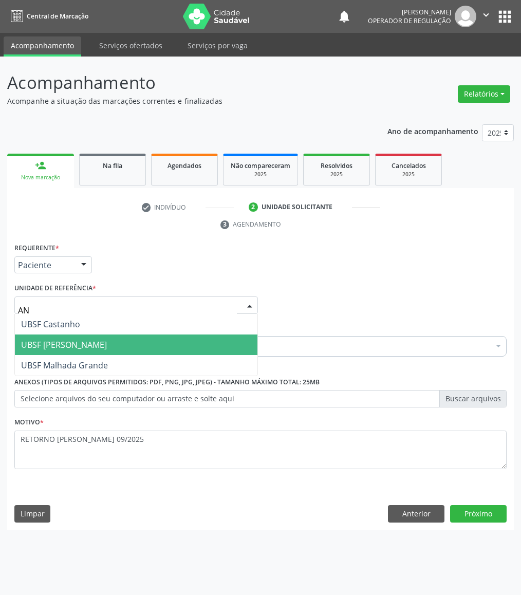
click at [89, 347] on span "UBSF [PERSON_NAME]" at bounding box center [64, 344] width 86 height 11
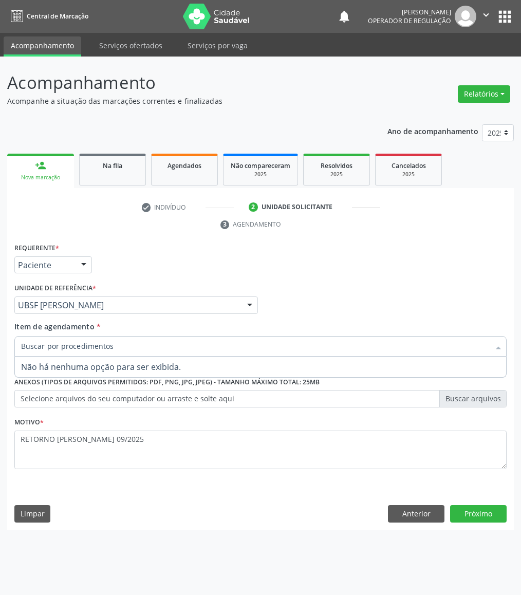
paste input "ENDOCRINOLOGISTA"
type input "ENDOCRINOLOGISTA"
click at [89, 366] on span "Nenhum resultado encontrado para: " ENDOCRINOLOGISTA "" at bounding box center [260, 366] width 491 height 21
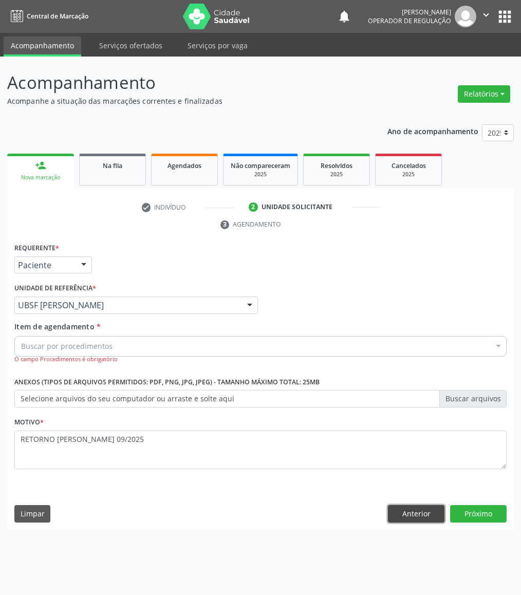
click at [412, 513] on button "Anterior" at bounding box center [416, 513] width 56 height 17
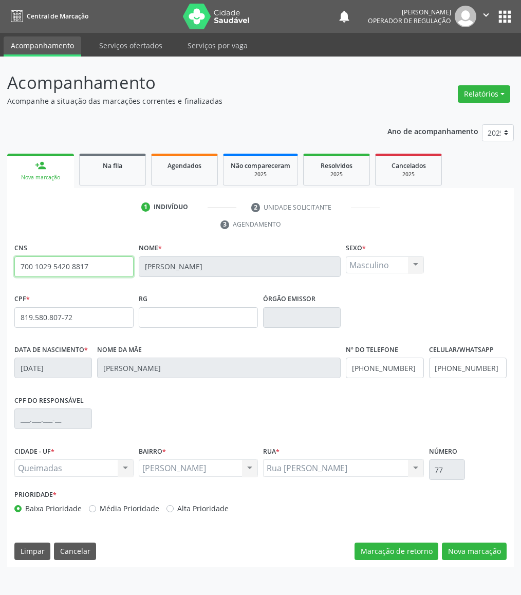
click at [22, 265] on input "700 1029 5420 8817" at bounding box center [73, 266] width 119 height 21
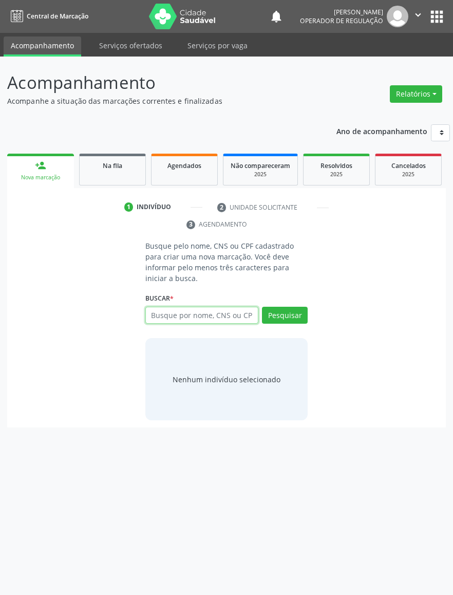
click at [188, 307] on input "text" at bounding box center [201, 315] width 113 height 17
paste input "700 1029 5420 8817"
type input "700 1029 5420 8817"
click at [285, 295] on div "Buscar * Busque por nome, CNS ou CPF Nenhum resultado encontrado para: " " Não …" at bounding box center [226, 311] width 162 height 40
click at [291, 307] on button "Pesquisar" at bounding box center [285, 315] width 46 height 17
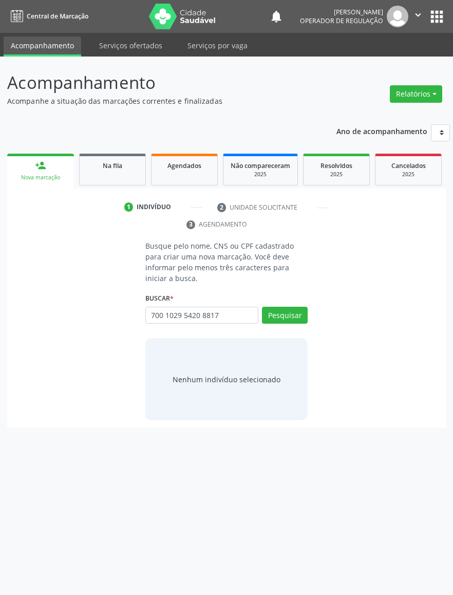
drag, startPoint x: 136, startPoint y: 296, endPoint x: 154, endPoint y: 304, distance: 20.0
click at [136, 297] on div "Busque pelo nome, CNS ou CPF cadastrado para criar uma nova marcação. Você deve…" at bounding box center [226, 330] width 424 height 180
click at [154, 307] on input "700 1029 5420 8817" at bounding box center [201, 315] width 113 height 17
click at [260, 307] on div "Pesquisar" at bounding box center [282, 319] width 49 height 25
click at [268, 307] on button "Pesquisar" at bounding box center [285, 315] width 46 height 17
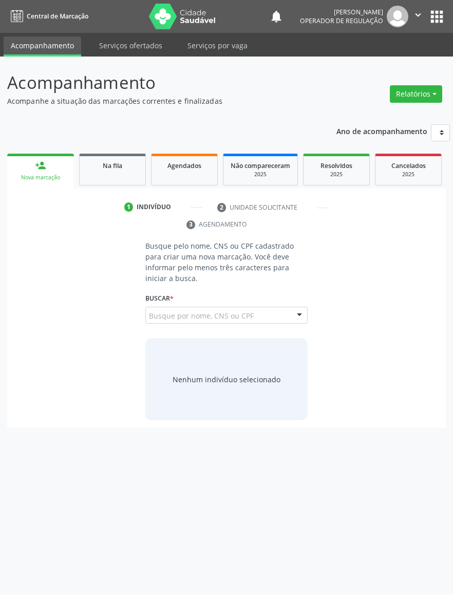
click at [271, 307] on div "700 1029 5420 8817 Busque por nome, CNS ou CPF Vicente dos Santos Teofilo CPF: …" at bounding box center [226, 319] width 162 height 25
click at [237, 309] on input "700 1029 5420 8817" at bounding box center [201, 315] width 113 height 17
drag, startPoint x: 279, startPoint y: 311, endPoint x: 379, endPoint y: 333, distance: 103.0
click at [279, 311] on button "Pesquisar" at bounding box center [285, 315] width 46 height 17
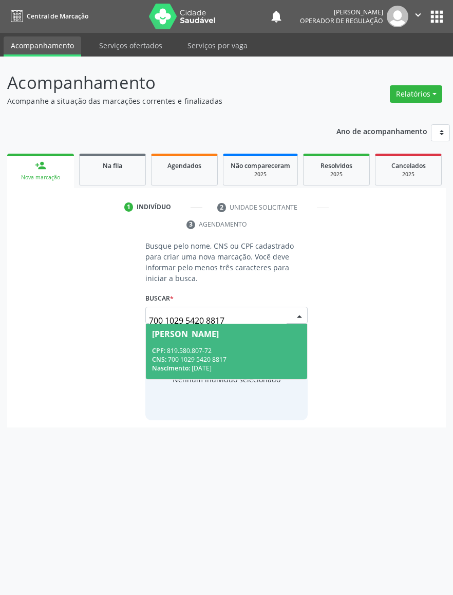
click at [228, 310] on input "700 1029 5420 8817" at bounding box center [218, 320] width 138 height 21
click at [202, 346] on div "CPF: 819.580.807-72" at bounding box center [226, 350] width 149 height 9
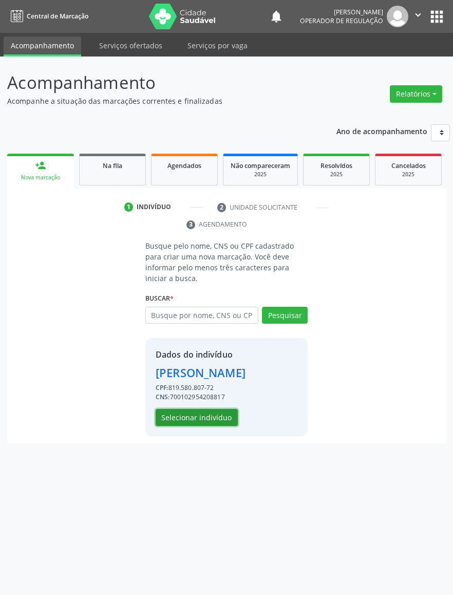
click at [222, 419] on button "Selecionar indivíduo" at bounding box center [197, 417] width 82 height 17
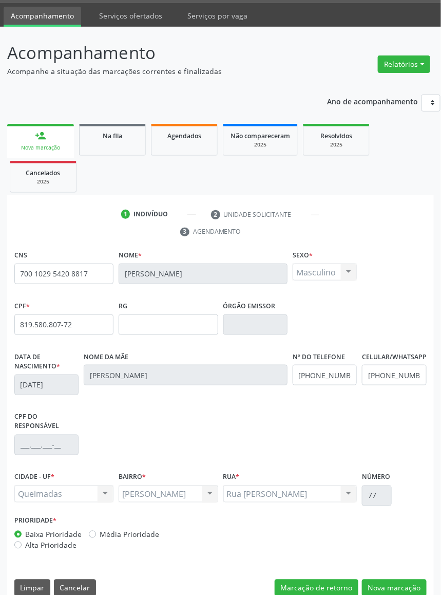
scroll to position [46, 0]
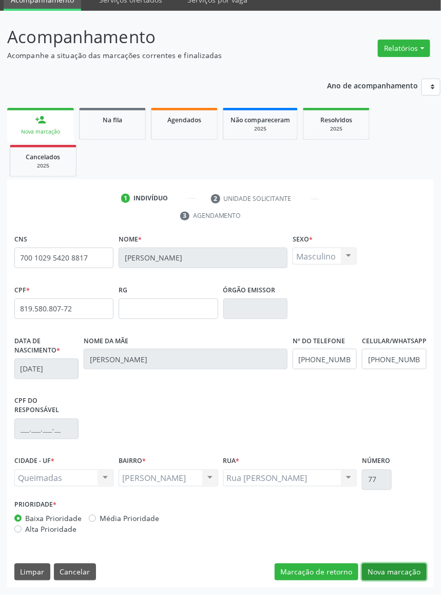
click at [412, 563] on button "Nova marcação" at bounding box center [394, 571] width 65 height 17
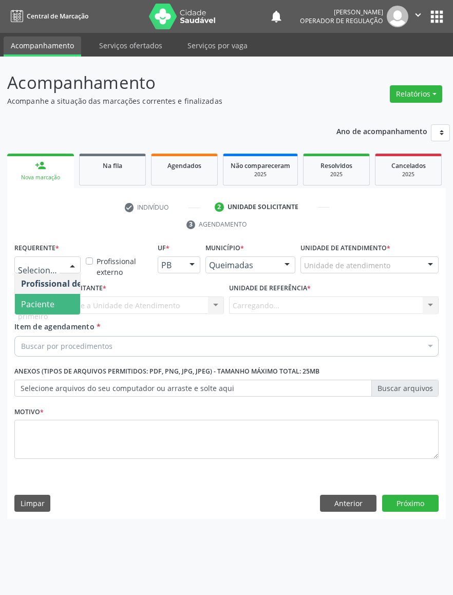
click at [32, 301] on span "Paciente" at bounding box center [37, 303] width 33 height 11
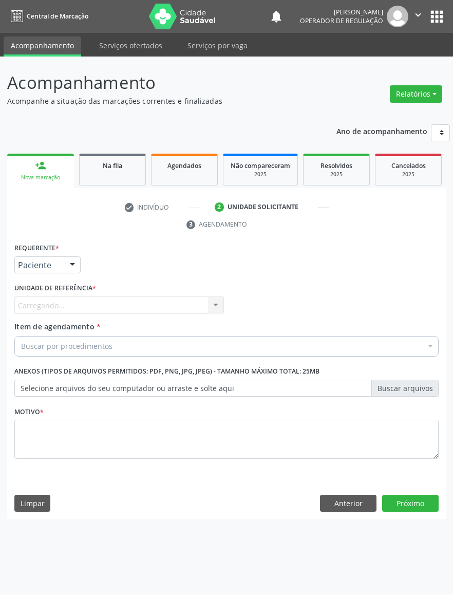
click at [53, 304] on div "Carregando... Nenhum resultado encontrado para: " " Não há nenhuma opção para s…" at bounding box center [118, 304] width 209 height 17
click at [64, 311] on div "Carregando... Nenhum resultado encontrado para: " " Não há nenhuma opção para s…" at bounding box center [118, 304] width 209 height 17
click at [344, 342] on div "Buscar por procedimentos" at bounding box center [226, 346] width 424 height 21
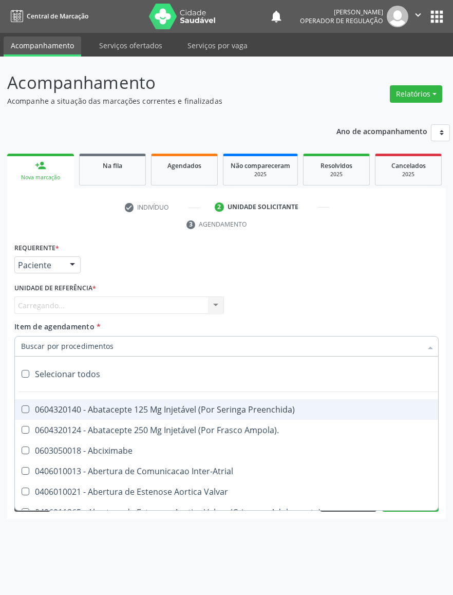
paste input "ENDOCRINOLOGISTA"
type input "ENDOCRINOLOGISTA"
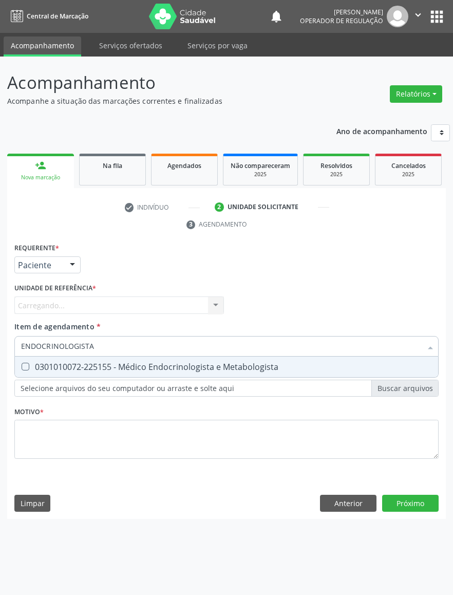
click at [224, 367] on div "0301010072-225155 - Médico Endocrinologista e Metabologista" at bounding box center [226, 366] width 411 height 8
checkbox Metabologista "true"
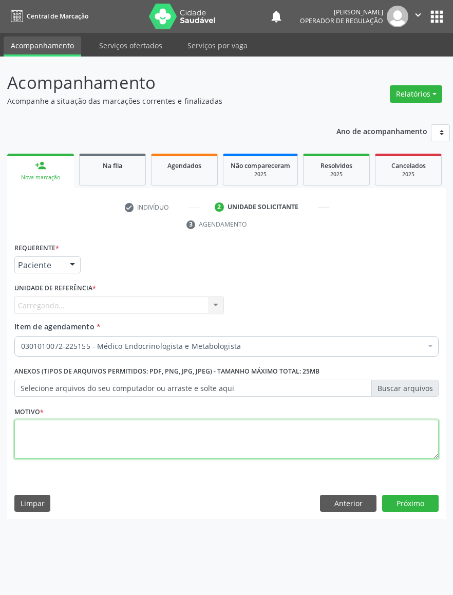
drag, startPoint x: 332, startPoint y: 449, endPoint x: 296, endPoint y: 421, distance: 45.4
click at [330, 448] on textarea at bounding box center [226, 438] width 424 height 39
paste textarea "RETORNO EMILLE 09/2025"
type textarea "RETORNO EMILLE 09/2025"
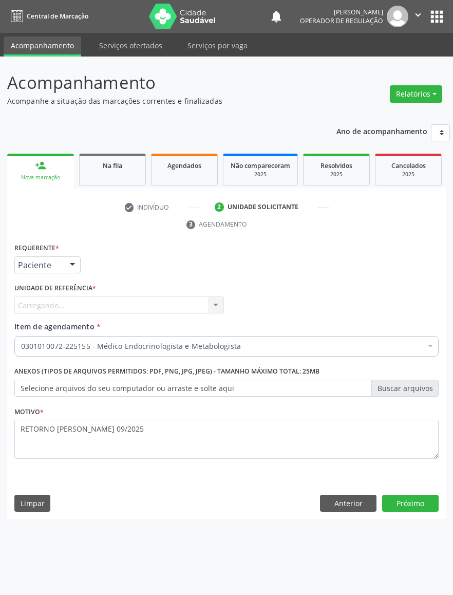
click at [128, 310] on div "Carregando... Nenhum resultado encontrado para: " " Não há nenhuma opção para s…" at bounding box center [118, 304] width 209 height 17
click at [342, 506] on button "Anterior" at bounding box center [348, 502] width 56 height 17
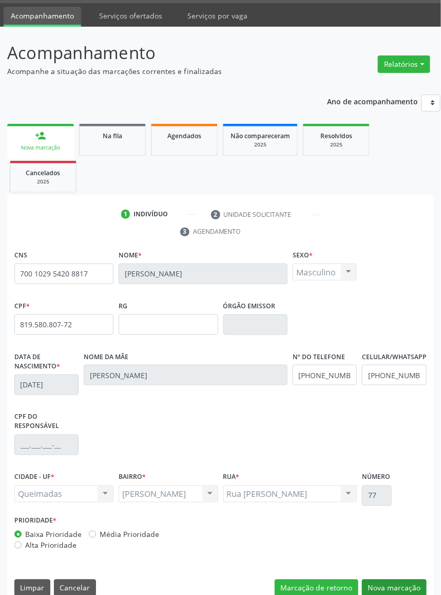
scroll to position [46, 0]
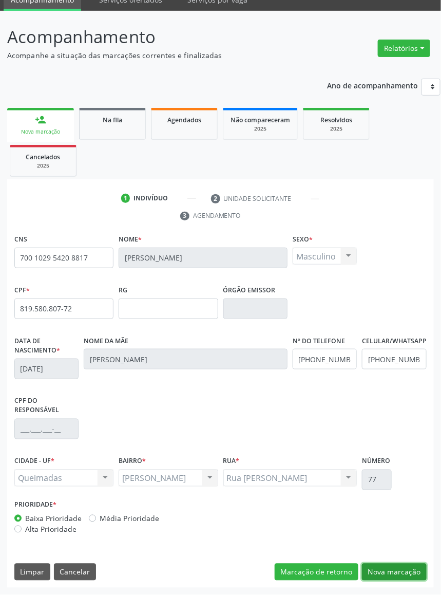
click at [416, 570] on button "Nova marcação" at bounding box center [394, 571] width 65 height 17
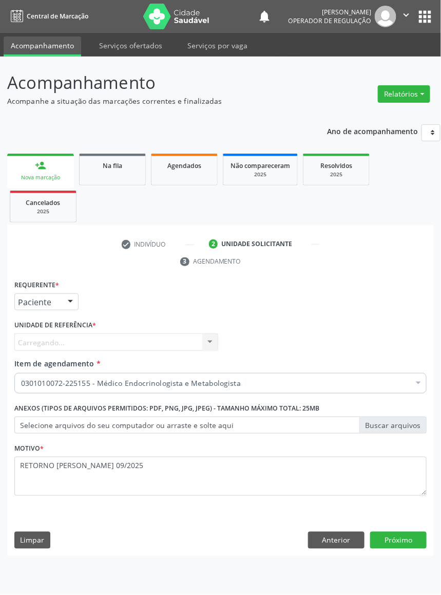
scroll to position [0, 0]
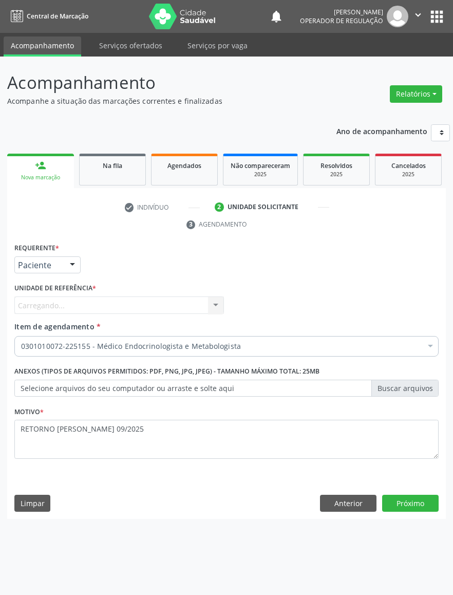
click at [65, 307] on div "Carregando... Nenhum resultado encontrado para: " " Não há nenhuma opção para s…" at bounding box center [118, 304] width 209 height 17
click at [153, 288] on div "Unidade de referência * Carregando... Nenhum resultado encontrado para: " " Não…" at bounding box center [118, 296] width 209 height 33
click at [157, 303] on div "Carregando... Nenhum resultado encontrado para: " " Não há nenhuma opção para s…" at bounding box center [118, 304] width 209 height 17
click at [359, 511] on button "Anterior" at bounding box center [348, 502] width 56 height 17
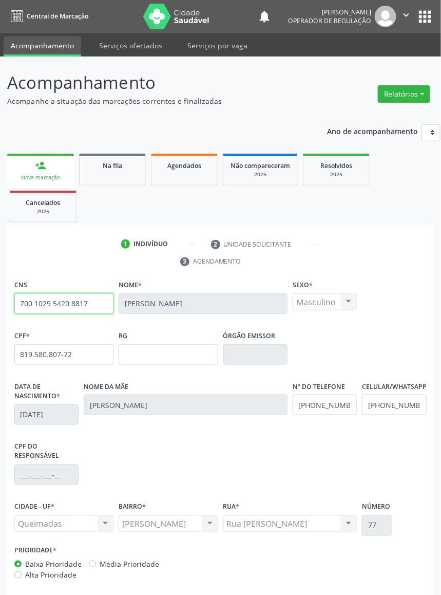
click at [71, 303] on input "700 1029 5420 8817" at bounding box center [63, 303] width 99 height 21
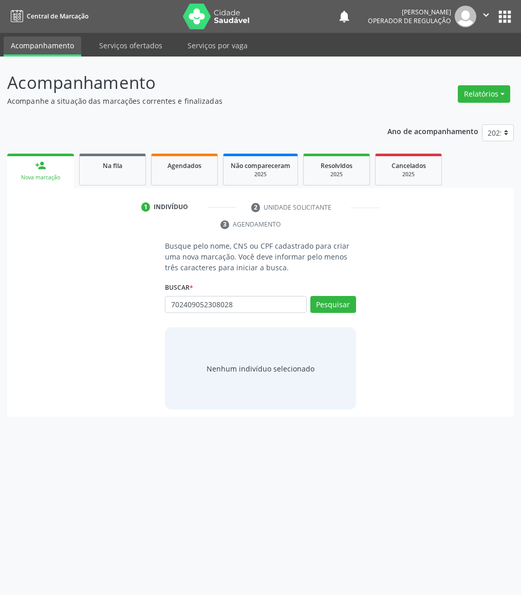
type input "702409052308028"
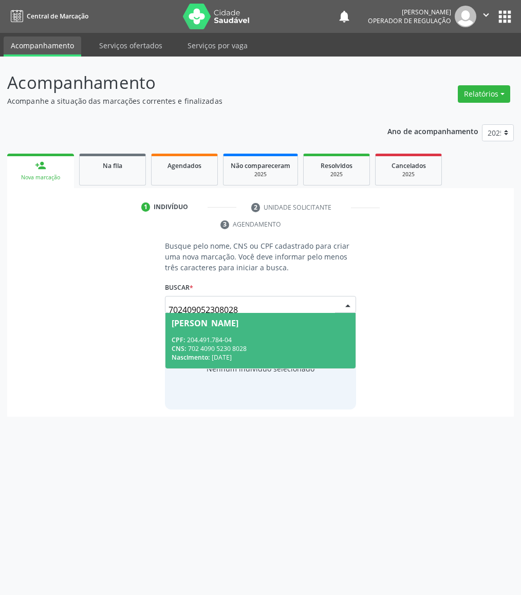
click at [300, 347] on div "CNS: 702 4090 5230 8028" at bounding box center [259, 348] width 177 height 9
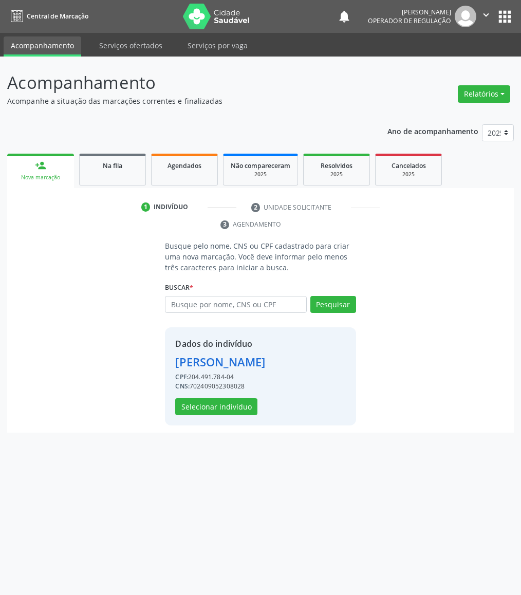
click at [208, 357] on div "Marisa Ferreira Costa" at bounding box center [220, 361] width 90 height 17
click at [206, 408] on button "Selecionar indivíduo" at bounding box center [216, 406] width 82 height 17
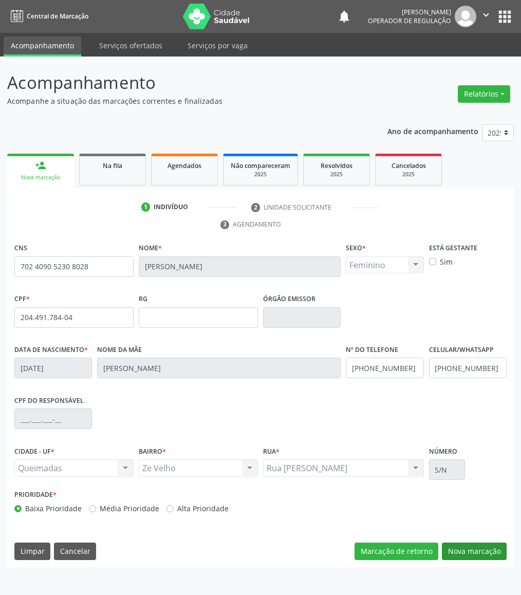
drag, startPoint x: 450, startPoint y: 538, endPoint x: 456, endPoint y: 543, distance: 7.7
click at [450, 539] on div "CNS 702 4090 5230 8028 Nome * Marisa Ferreira Costa Sexo * Feminino Masculino F…" at bounding box center [260, 403] width 506 height 327
click at [462, 546] on button "Nova marcação" at bounding box center [474, 550] width 65 height 17
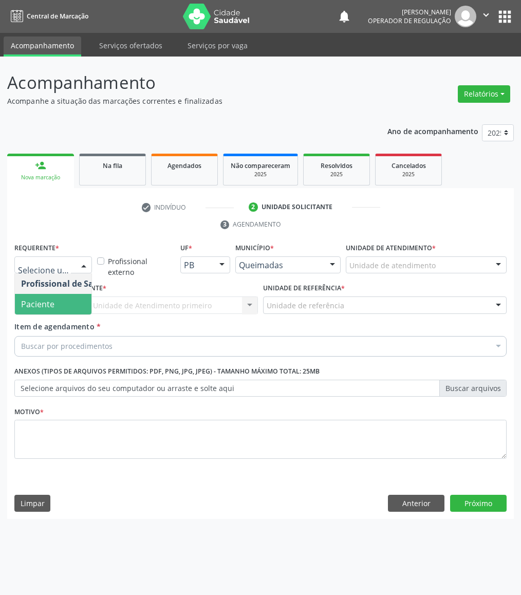
click at [54, 305] on span "Paciente" at bounding box center [65, 304] width 100 height 21
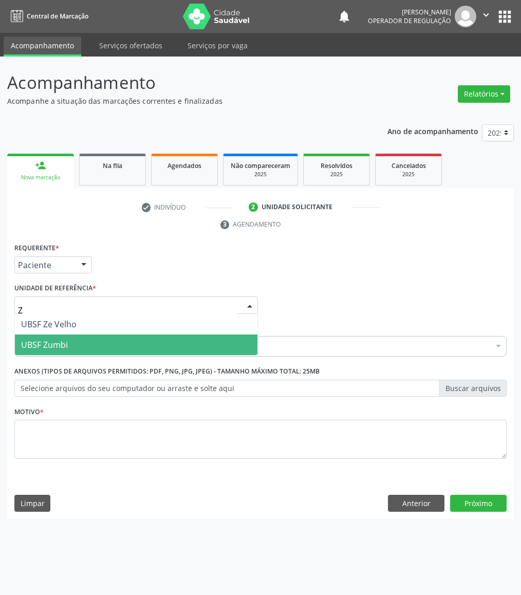
type input "ZE"
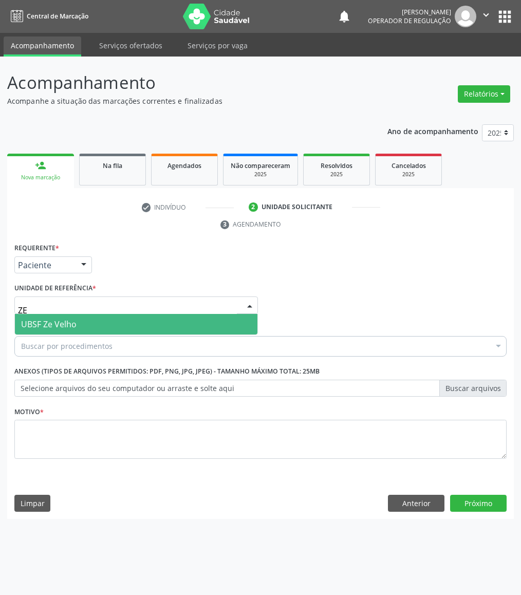
click at [183, 320] on span "UBSF Ze Velho" at bounding box center [136, 324] width 242 height 21
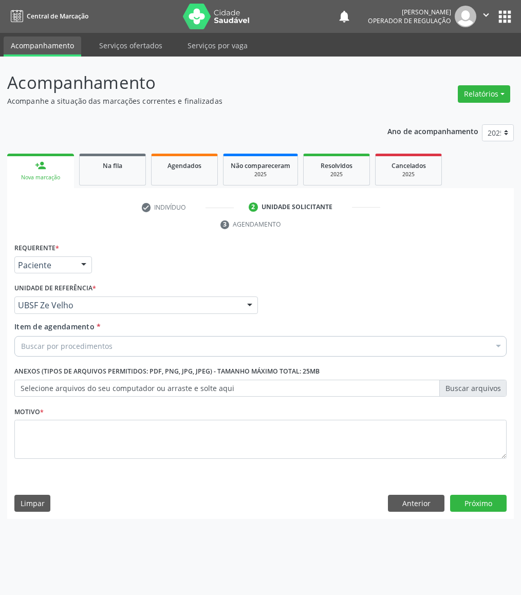
click at [203, 353] on div "Buscar por procedimentos" at bounding box center [260, 346] width 492 height 21
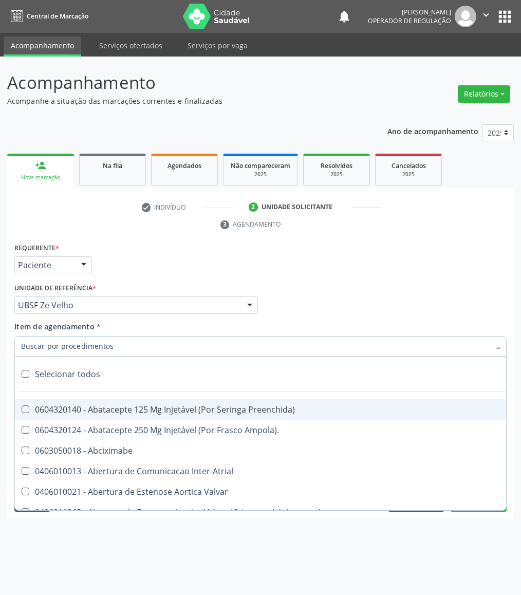
paste input "ENDOCRINOLOGISTA"
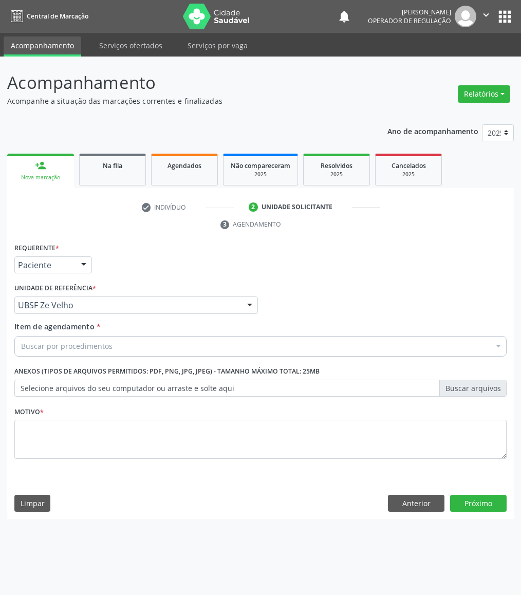
click at [144, 350] on div "Buscar por procedimentos" at bounding box center [260, 346] width 492 height 21
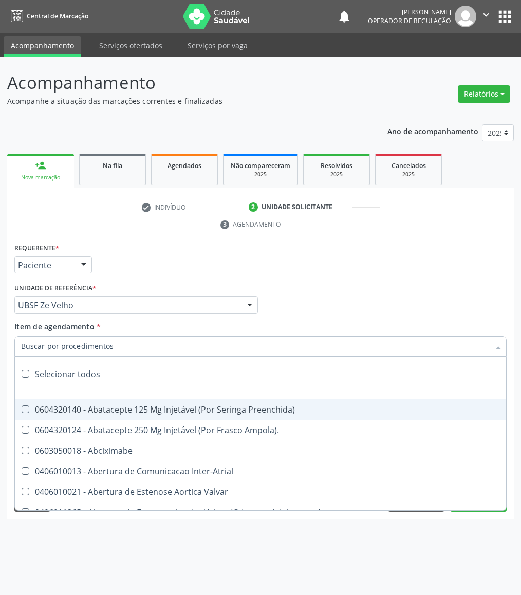
paste input "ENDOCRINOLOGISTA"
type input "ENDOCRINOLOGISTA"
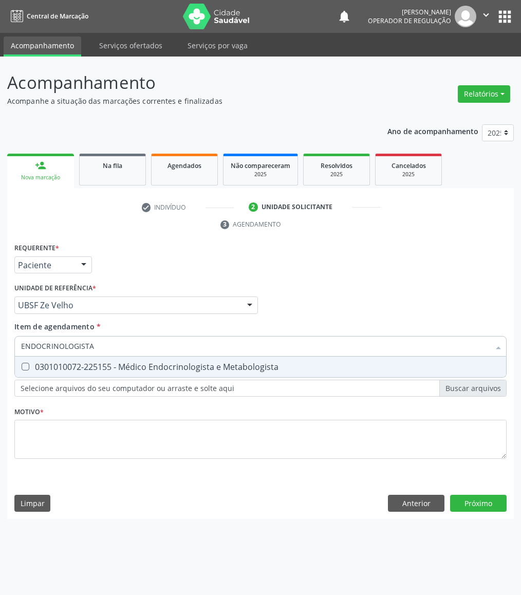
click at [127, 376] on span "0301010072-225155 - Médico Endocrinologista e Metabologista" at bounding box center [260, 366] width 491 height 21
checkbox Metabologista "true"
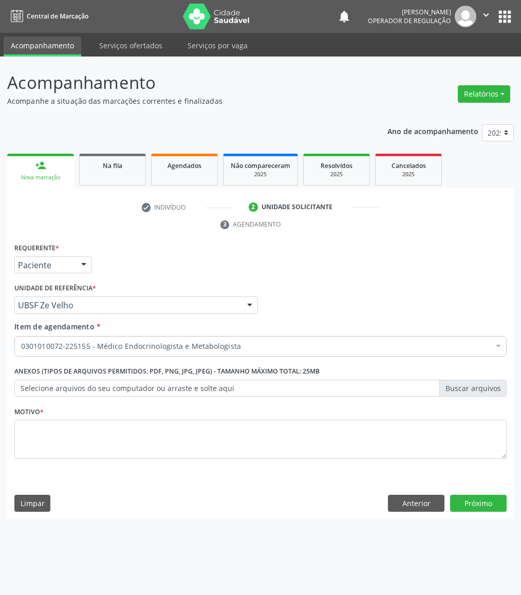
click at [519, 193] on div "Acompanhamento Acompanhe a situação das marcações correntes e finalizadas Relat…" at bounding box center [260, 325] width 521 height 538
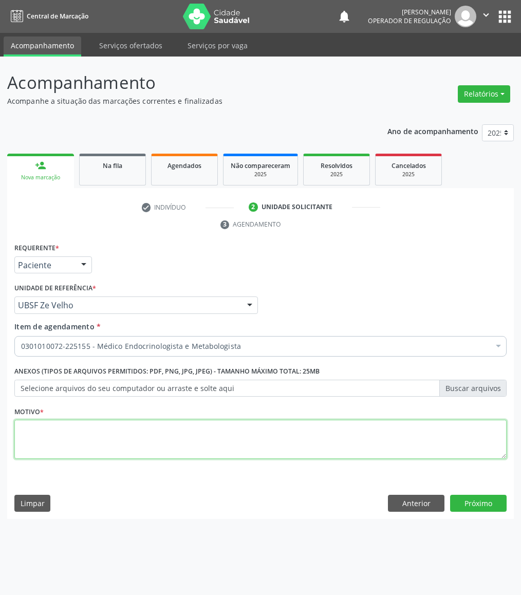
drag, startPoint x: 116, startPoint y: 443, endPoint x: 11, endPoint y: 457, distance: 106.3
click at [101, 445] on textarea at bounding box center [260, 438] width 492 height 39
paste textarea "RETORNO EMILLE 09/2025"
type textarea "RETORNO EMILLE 09/2025"
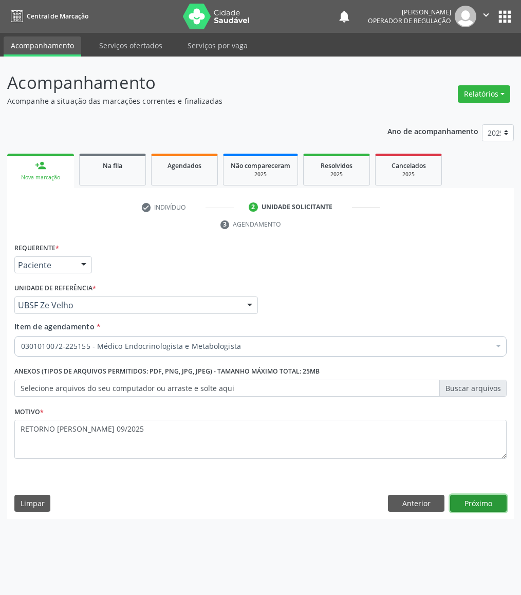
click at [476, 503] on button "Próximo" at bounding box center [478, 502] width 56 height 17
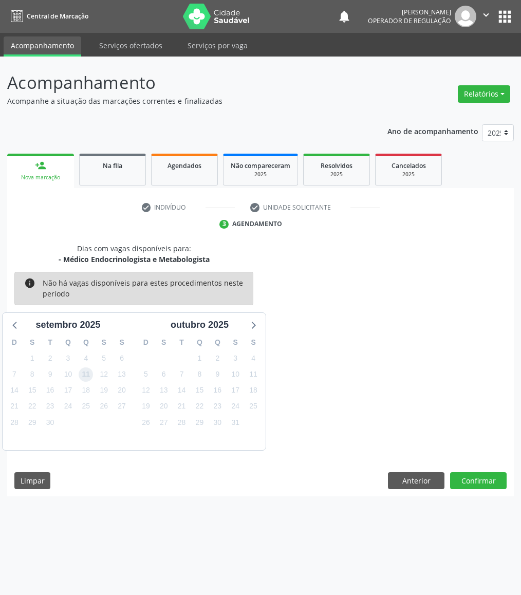
click at [80, 377] on span "11" at bounding box center [86, 374] width 14 height 14
click at [490, 489] on button "Confirmar" at bounding box center [478, 480] width 56 height 17
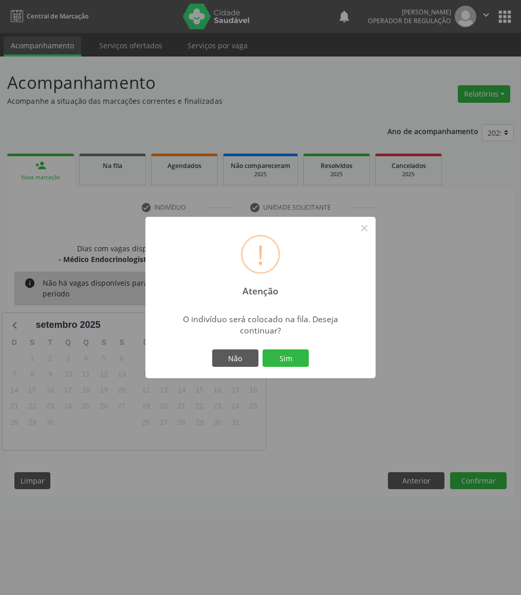
click at [262, 349] on button "Sim" at bounding box center [285, 357] width 46 height 17
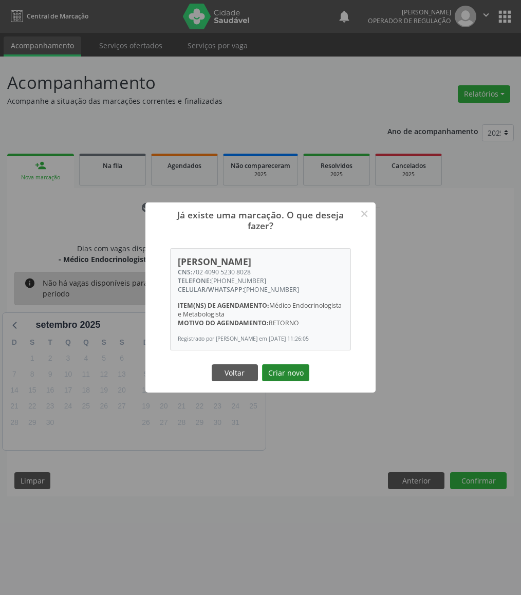
click at [297, 381] on button "Criar novo" at bounding box center [285, 372] width 47 height 17
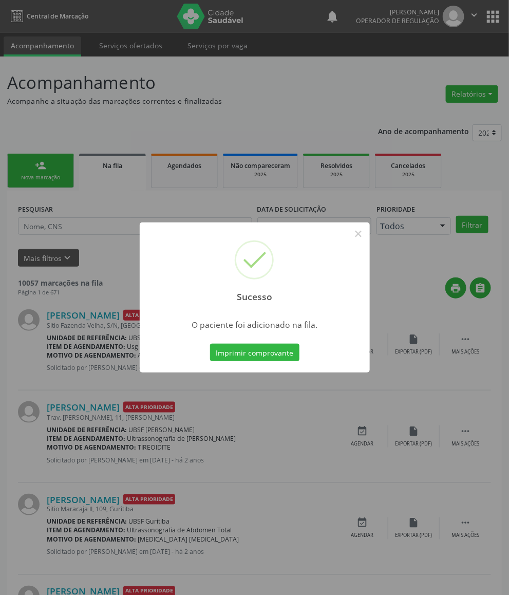
click at [233, 437] on div "Sucesso × O paciente foi adicionado na fila. Imprimir comprovante Cancel" at bounding box center [254, 297] width 509 height 595
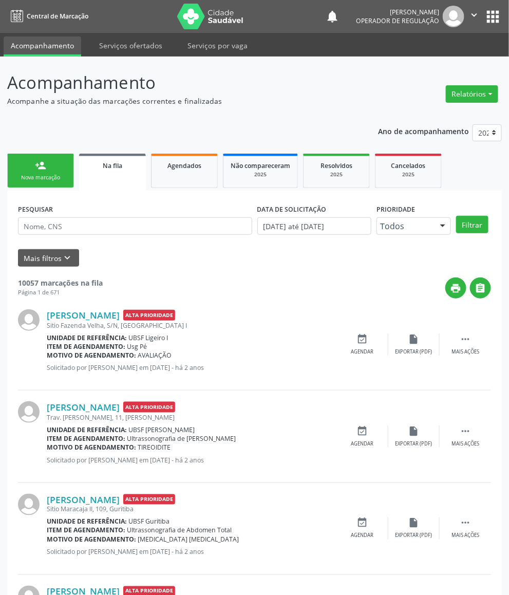
click at [55, 168] on link "person_add Nova marcação" at bounding box center [40, 171] width 67 height 34
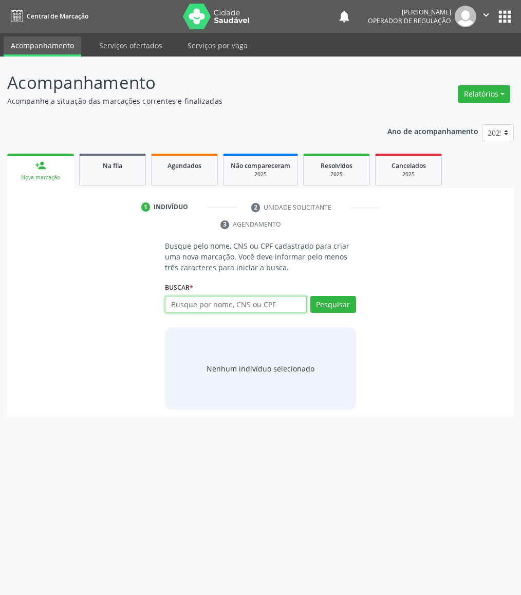
click at [216, 298] on input "text" at bounding box center [235, 304] width 141 height 17
paste input "700 1029 5420 8817"
type input "700 1029 5420 8817"
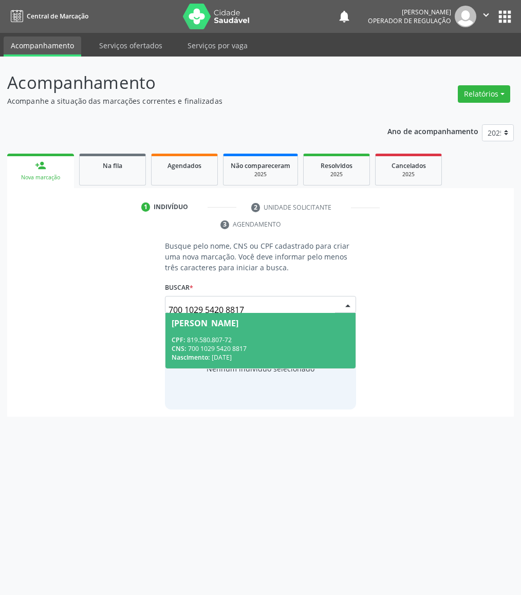
click at [274, 311] on input "700 1029 5420 8817" at bounding box center [251, 309] width 166 height 21
click at [270, 335] on div "CPF: 819.580.807-72" at bounding box center [259, 339] width 177 height 9
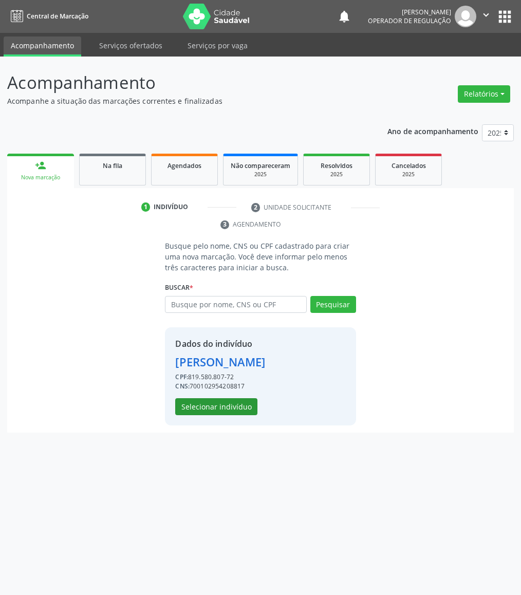
drag, startPoint x: 250, startPoint y: 396, endPoint x: 243, endPoint y: 407, distance: 12.9
click at [250, 398] on div "Dados do indivíduo Vicente dos Santos Teofilo CPF: 819.580.807-72 CNS: 70010295…" at bounding box center [220, 376] width 90 height 78
click at [243, 408] on button "Selecionar indivíduo" at bounding box center [216, 406] width 82 height 17
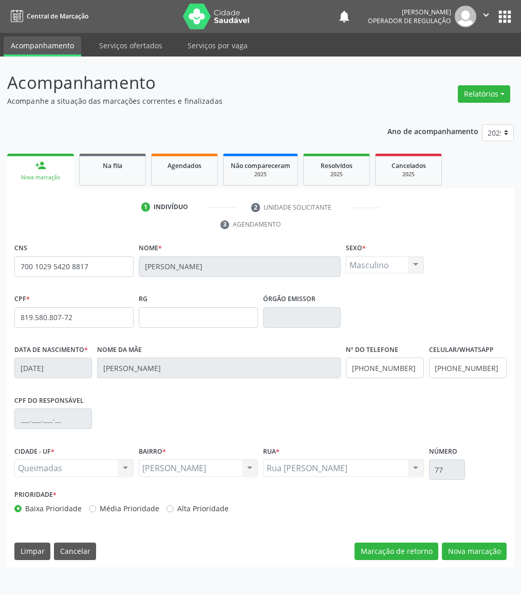
click at [496, 561] on div "CNS 700 1029 5420 8817 Nome * Vicente dos Santos Teofilo Sexo * Masculino Mascu…" at bounding box center [260, 403] width 506 height 327
click at [493, 558] on button "Nova marcação" at bounding box center [474, 550] width 65 height 17
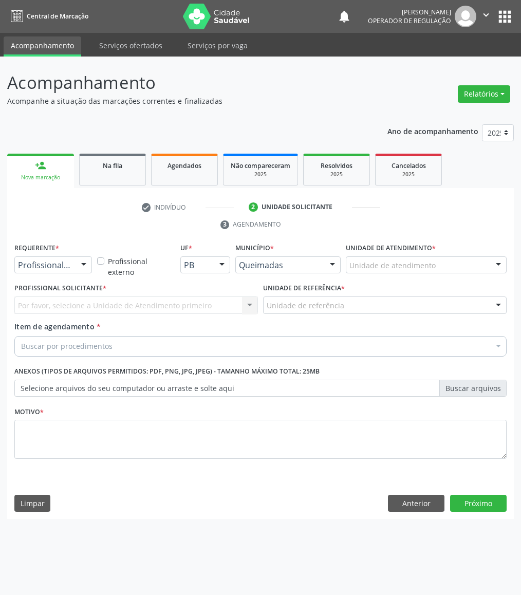
drag, startPoint x: 89, startPoint y: 270, endPoint x: 75, endPoint y: 293, distance: 26.9
click at [88, 271] on div at bounding box center [83, 265] width 15 height 17
click at [69, 307] on span "Paciente" at bounding box center [65, 304] width 100 height 21
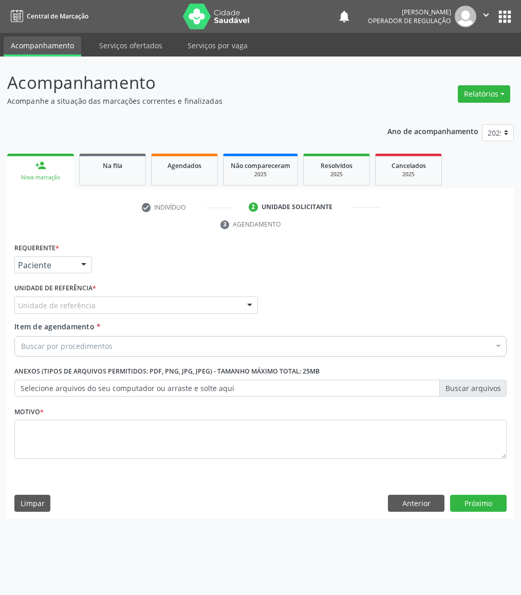
click at [98, 303] on div "A Unidade de referência" at bounding box center [135, 304] width 243 height 17
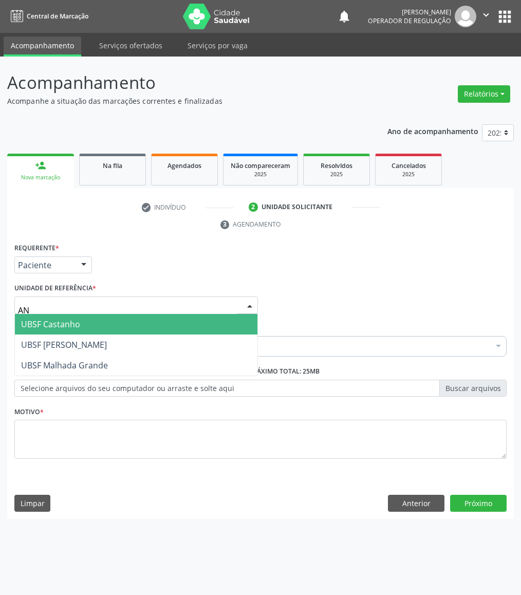
type input "ANI"
click at [96, 327] on span "UBSF [PERSON_NAME]" at bounding box center [64, 323] width 86 height 11
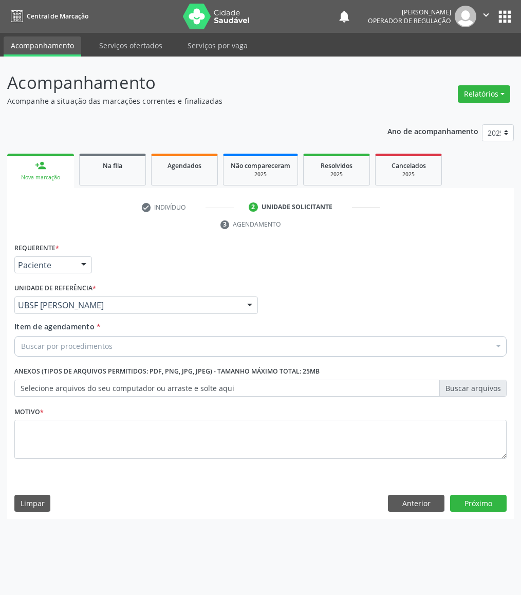
drag, startPoint x: 202, startPoint y: 350, endPoint x: 193, endPoint y: 354, distance: 10.3
click at [202, 350] on div "Buscar por procedimentos" at bounding box center [260, 346] width 492 height 21
paste input "ENDOCRINOLOGISTA"
type input "ENDOCRINOLOGISTA"
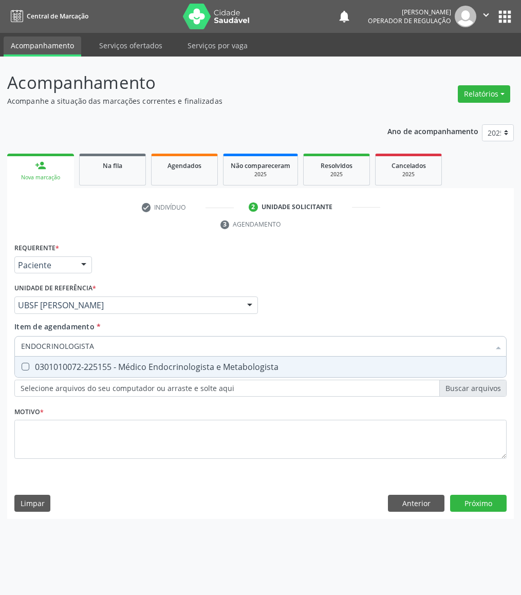
click at [152, 359] on span "0301010072-225155 - Médico Endocrinologista e Metabologista" at bounding box center [260, 366] width 491 height 21
checkbox Metabologista "true"
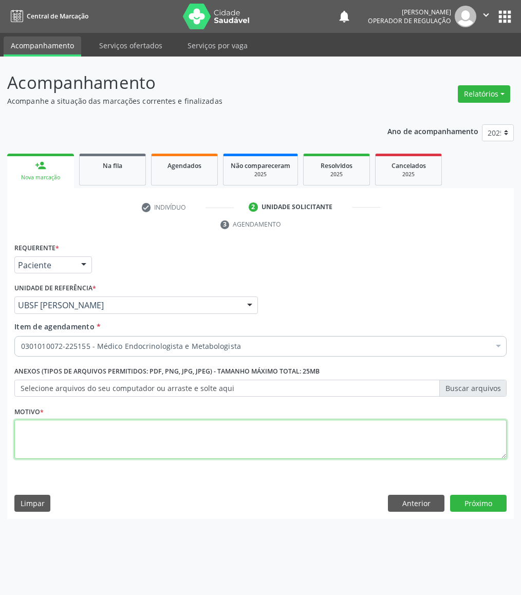
paste textarea "RETORNO EMILLE 09/2025"
click at [114, 434] on textarea at bounding box center [260, 438] width 492 height 39
type textarea "RETORNO EMILLE 09/2025"
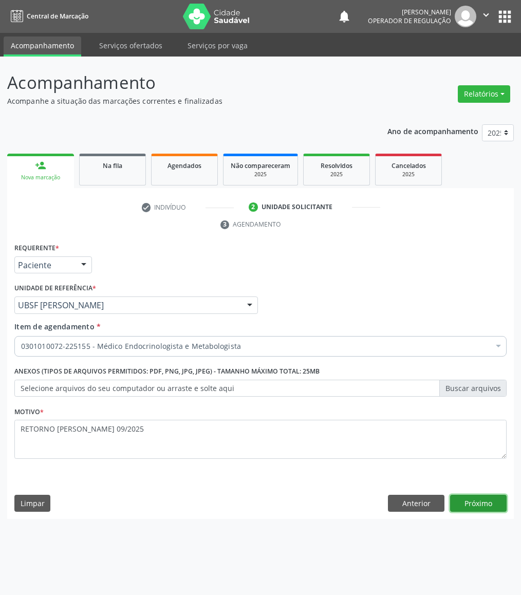
click at [498, 506] on button "Próximo" at bounding box center [478, 502] width 56 height 17
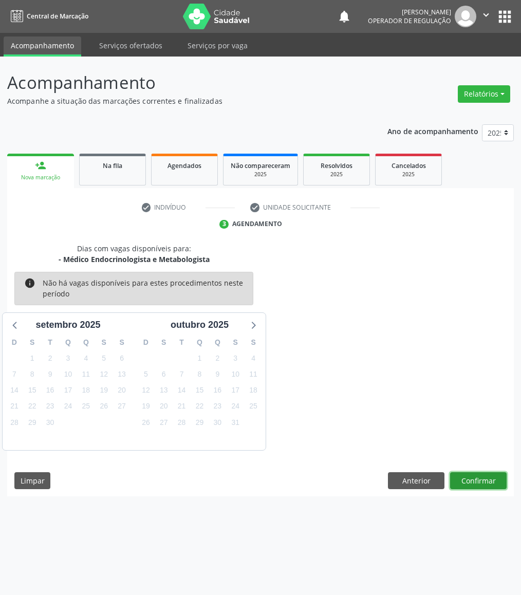
click at [475, 482] on button "Confirmar" at bounding box center [478, 480] width 56 height 17
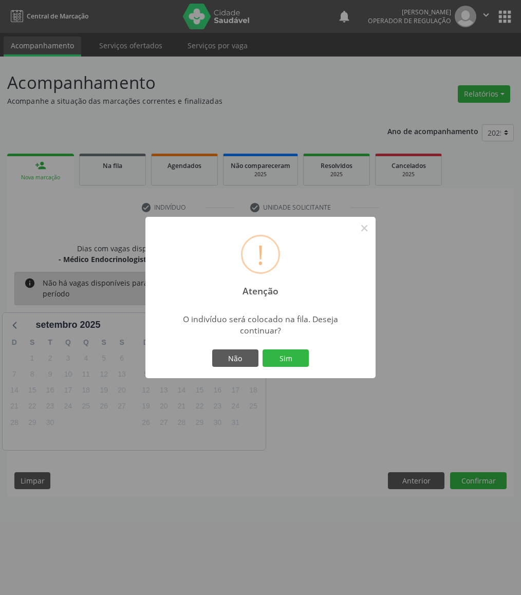
click at [262, 349] on button "Sim" at bounding box center [285, 357] width 46 height 17
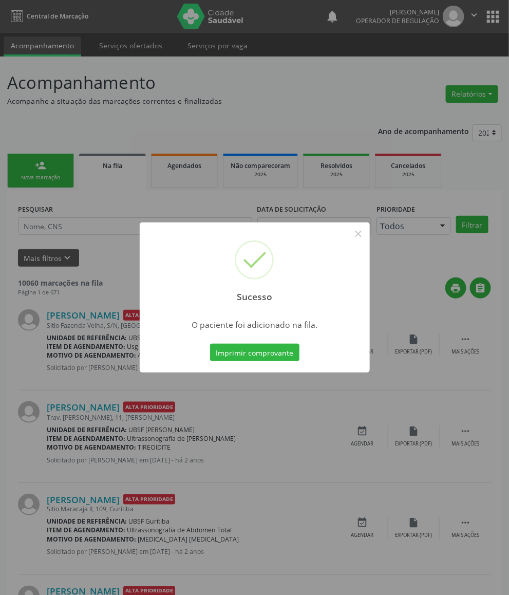
drag, startPoint x: 56, startPoint y: 244, endPoint x: 41, endPoint y: 166, distance: 79.0
click at [56, 242] on div "Sucesso × O paciente foi adicionado na fila. Imprimir comprovante Cancel" at bounding box center [254, 297] width 509 height 595
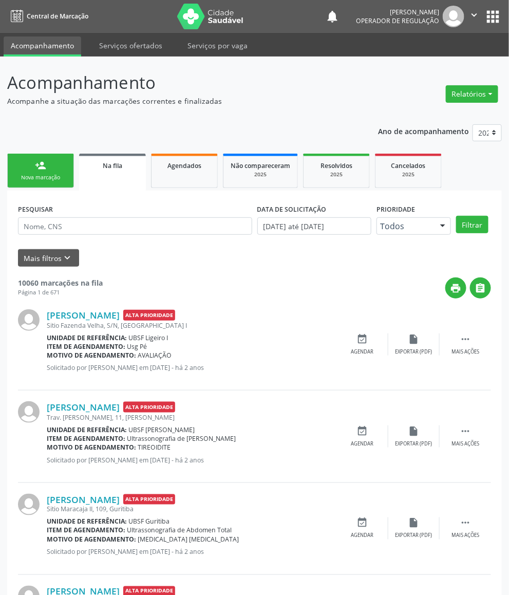
click at [37, 157] on link "person_add Nova marcação" at bounding box center [40, 171] width 67 height 34
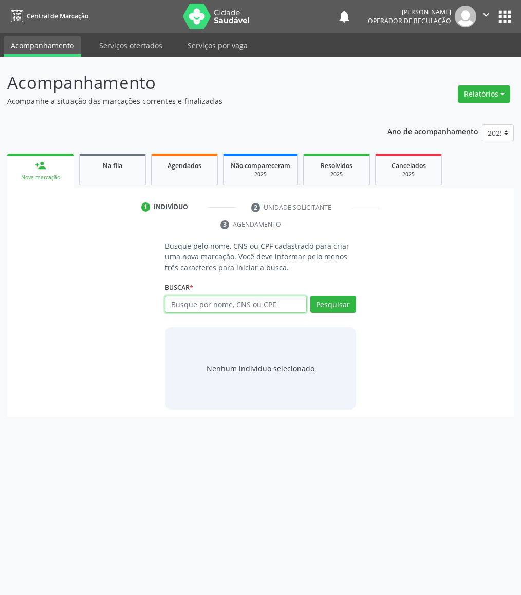
click at [298, 308] on input "text" at bounding box center [235, 304] width 141 height 17
click at [245, 310] on input "text" at bounding box center [235, 304] width 141 height 17
click at [114, 162] on span "Na fila" at bounding box center [113, 165] width 20 height 9
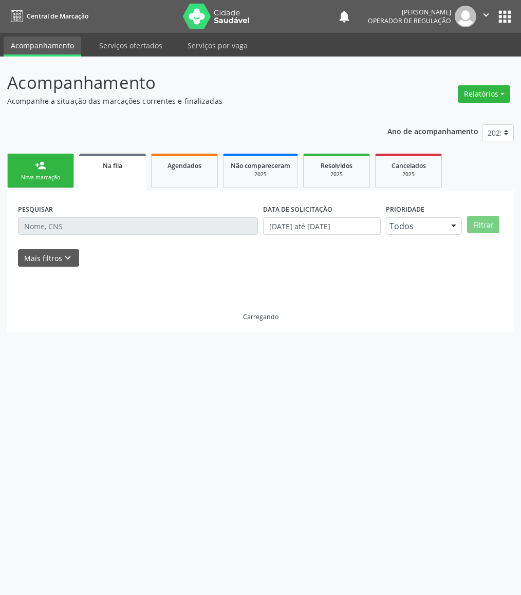
click at [59, 236] on div "PESQUISAR" at bounding box center [137, 221] width 245 height 40
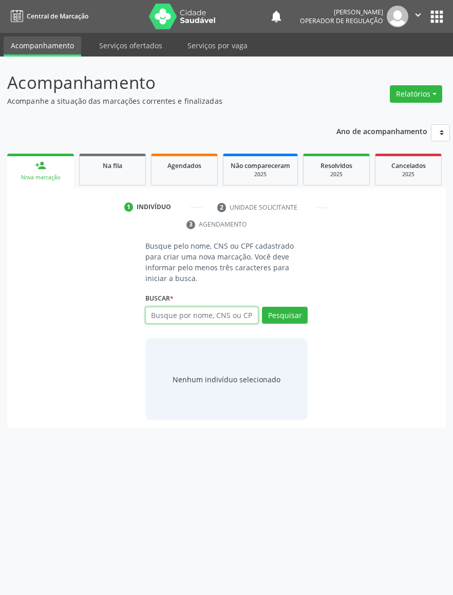
click at [169, 307] on input "text" at bounding box center [201, 315] width 113 height 17
type input "703002887834672"
click at [130, 162] on div "Na fila" at bounding box center [112, 165] width 51 height 11
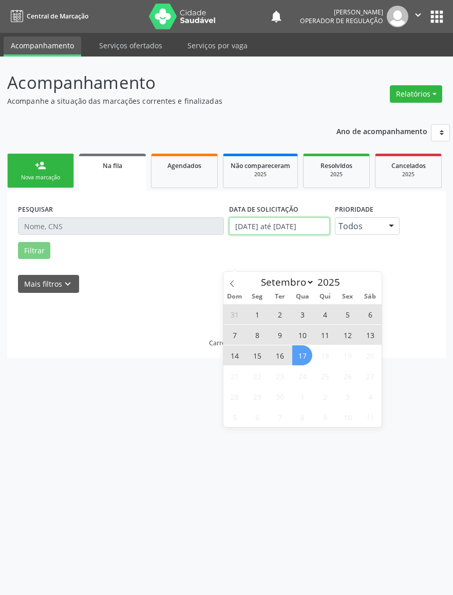
click at [269, 225] on input "[DATE] até [DATE]" at bounding box center [279, 225] width 101 height 17
click at [302, 350] on span "17" at bounding box center [302, 355] width 20 height 20
type input "[DATE]"
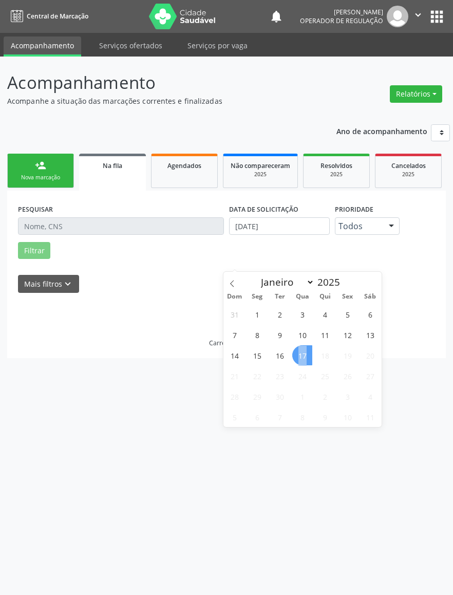
click at [302, 350] on span "17" at bounding box center [302, 355] width 20 height 20
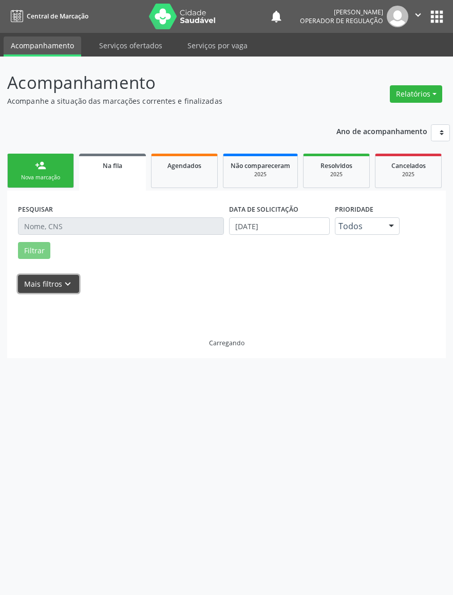
click at [51, 276] on button "Mais filtros keyboard_arrow_down" at bounding box center [48, 284] width 61 height 18
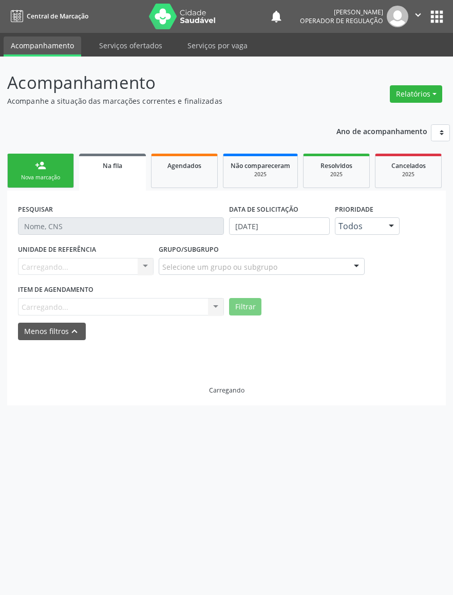
drag, startPoint x: 66, startPoint y: 312, endPoint x: 61, endPoint y: 308, distance: 6.7
click at [65, 312] on div "Item de agendamento Carregando... No elements found. Consider changing the sear…" at bounding box center [121, 298] width 206 height 33
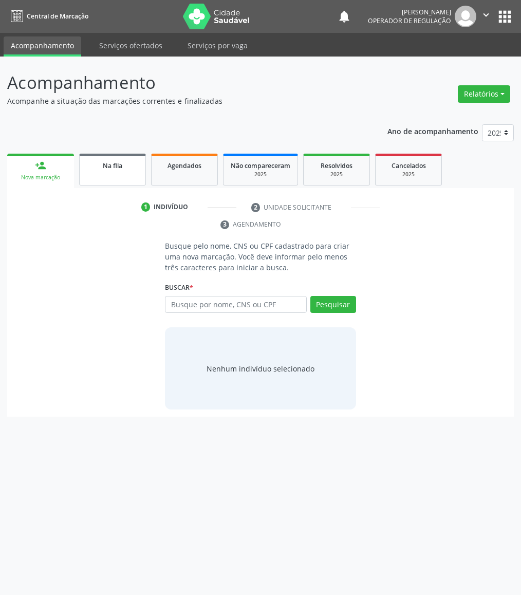
click at [128, 164] on div "Na fila" at bounding box center [112, 165] width 51 height 11
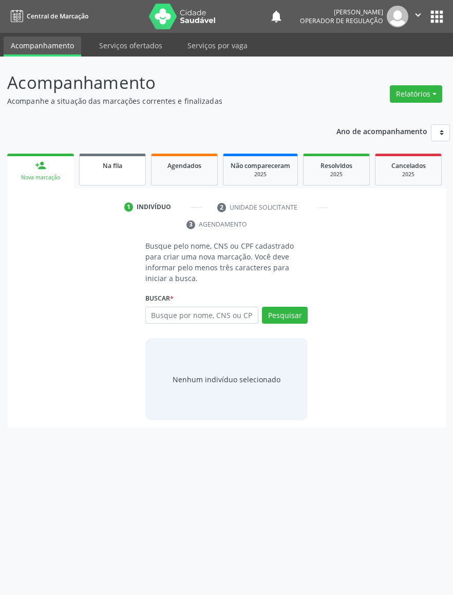
click at [94, 165] on div "Na fila" at bounding box center [112, 165] width 51 height 11
